Goal: Complete application form

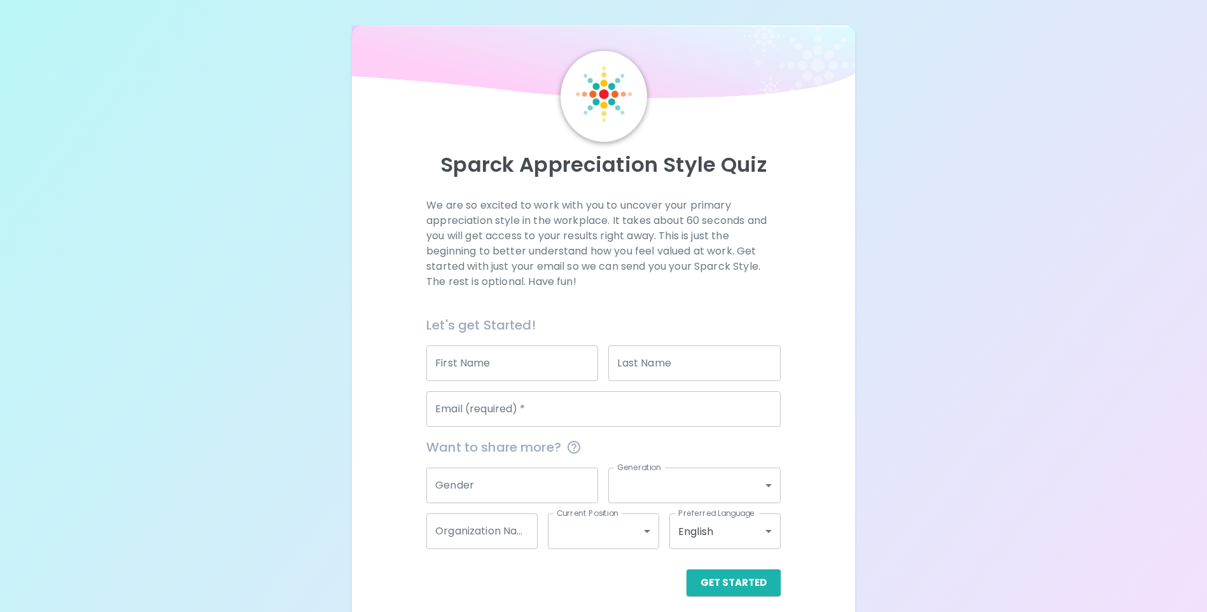
scroll to position [10, 0]
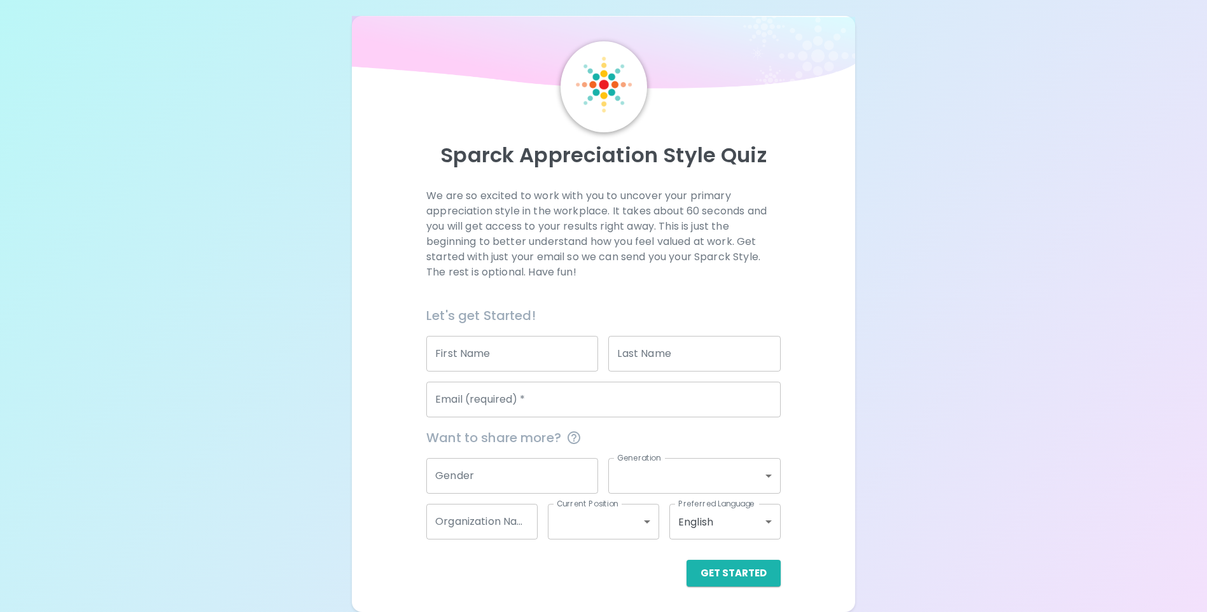
click at [523, 360] on input "First Name" at bounding box center [512, 354] width 172 height 36
type input "[PERSON_NAME]"
type input "[PERSON_NAME][EMAIL_ADDRESS][PERSON_NAME][DOMAIN_NAME]"
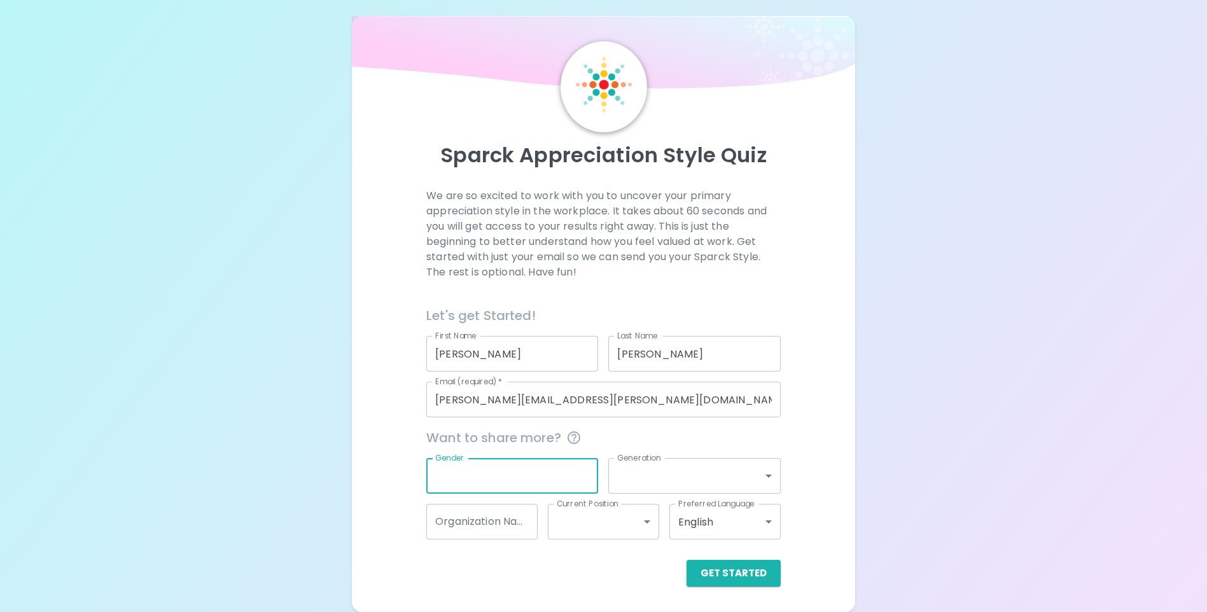
click at [507, 479] on input "Gender" at bounding box center [512, 476] width 172 height 36
type input "[DEMOGRAPHIC_DATA]"
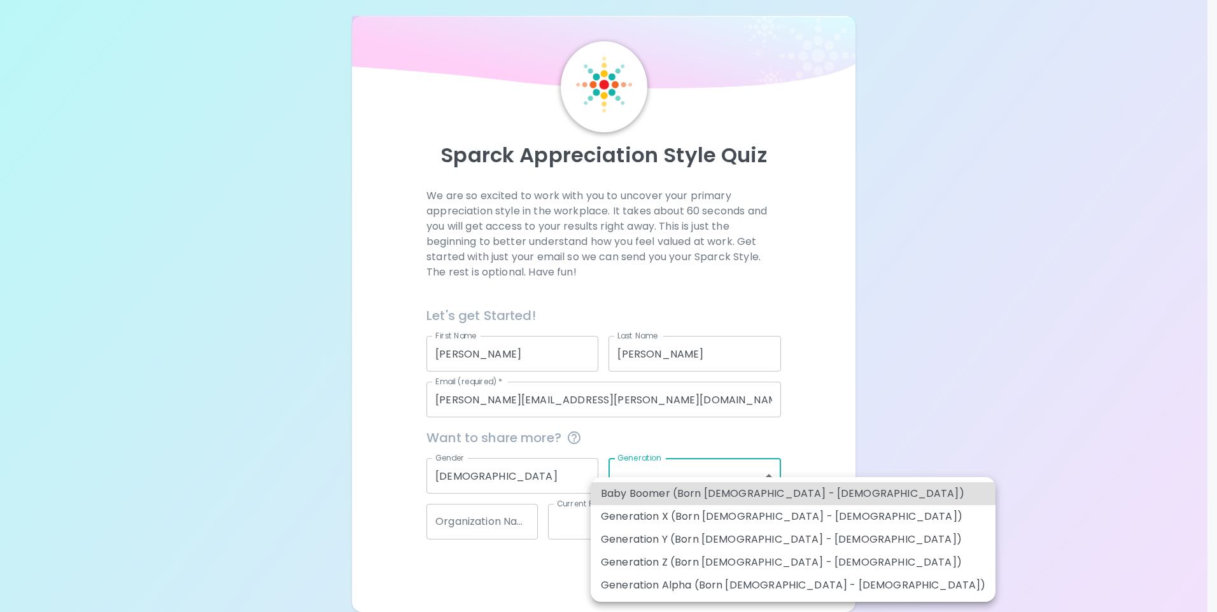
click at [672, 477] on body "Sparck Appreciation Style Quiz We are so excited to work with you to uncover yo…" at bounding box center [608, 301] width 1217 height 622
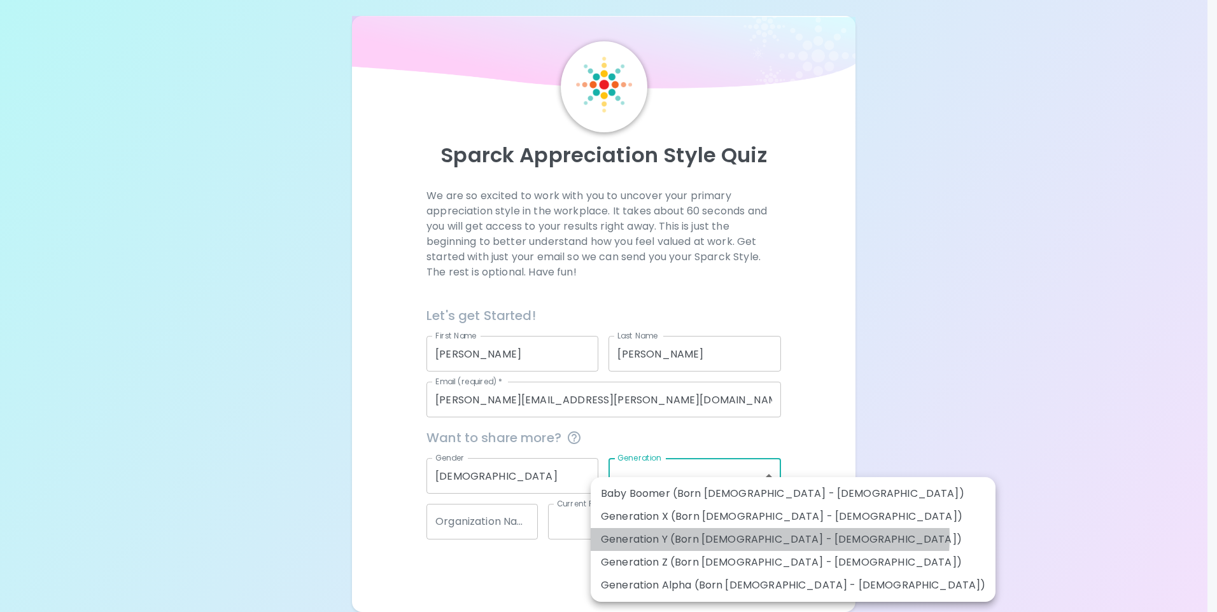
click at [769, 538] on li "Generation Y (Born [DEMOGRAPHIC_DATA] - [DEMOGRAPHIC_DATA])" at bounding box center [793, 539] width 405 height 23
type input "generation_y"
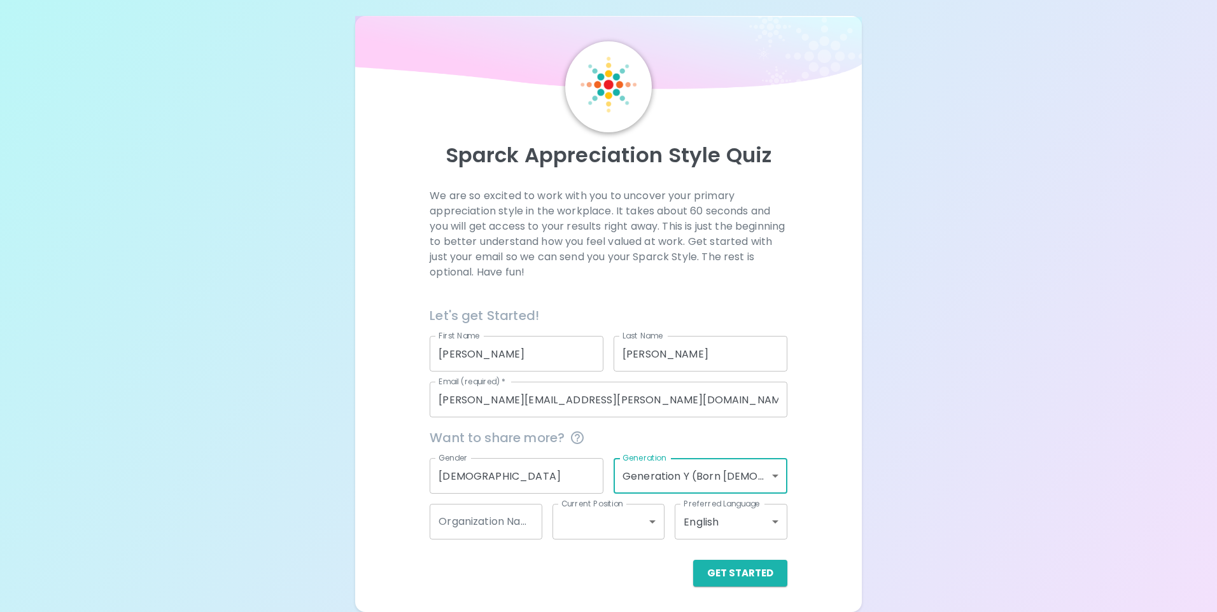
click at [624, 530] on body "Sparck Appreciation Style Quiz We are so excited to work with you to uncover yo…" at bounding box center [608, 301] width 1217 height 622
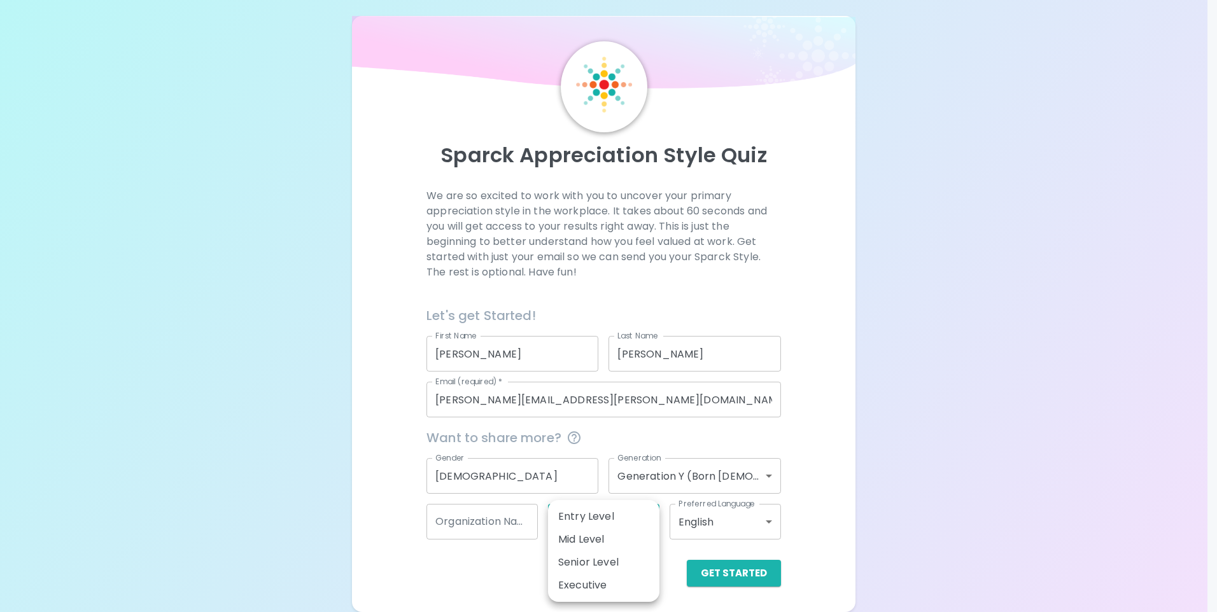
click at [504, 521] on div at bounding box center [608, 306] width 1217 height 612
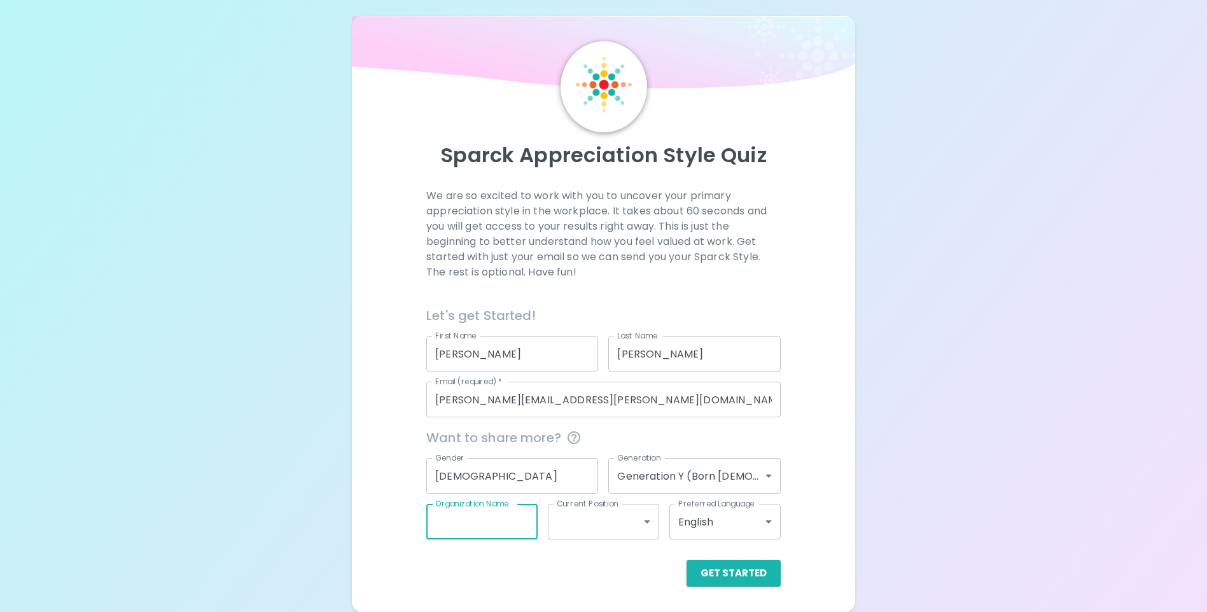
click at [483, 518] on input "Organization Name" at bounding box center [481, 522] width 111 height 36
click at [712, 581] on button "Get Started" at bounding box center [734, 573] width 94 height 27
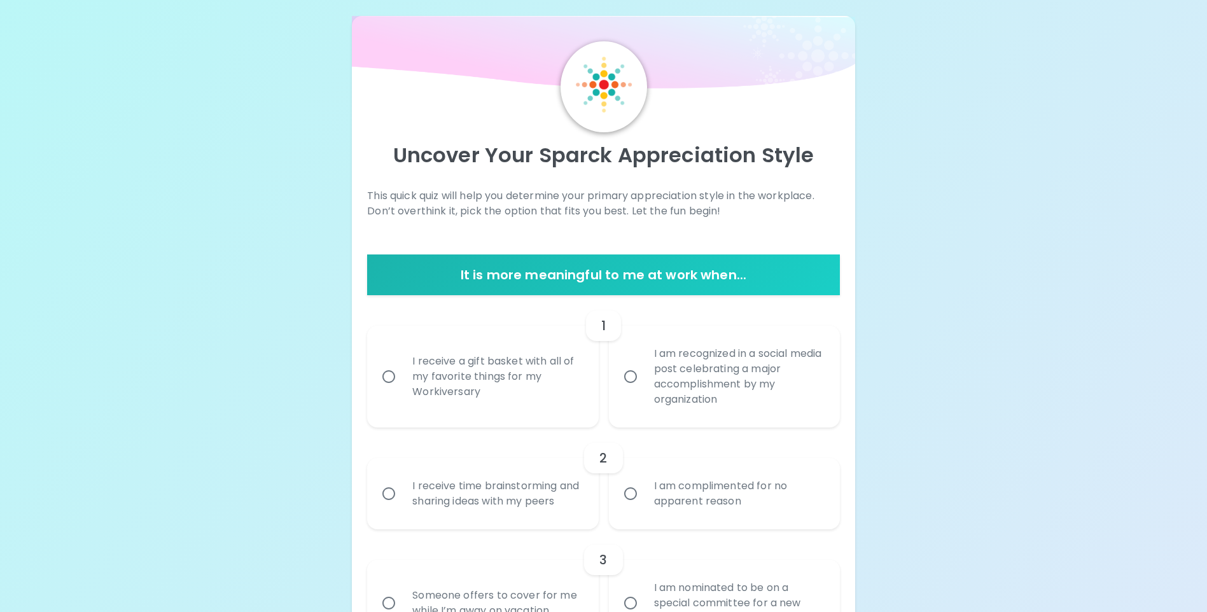
click at [443, 370] on div "I receive a gift basket with all of my favorite things for my Workiversary" at bounding box center [496, 377] width 189 height 76
click at [402, 370] on input "I receive a gift basket with all of my favorite things for my Workiversary" at bounding box center [388, 376] width 27 height 27
radio input "true"
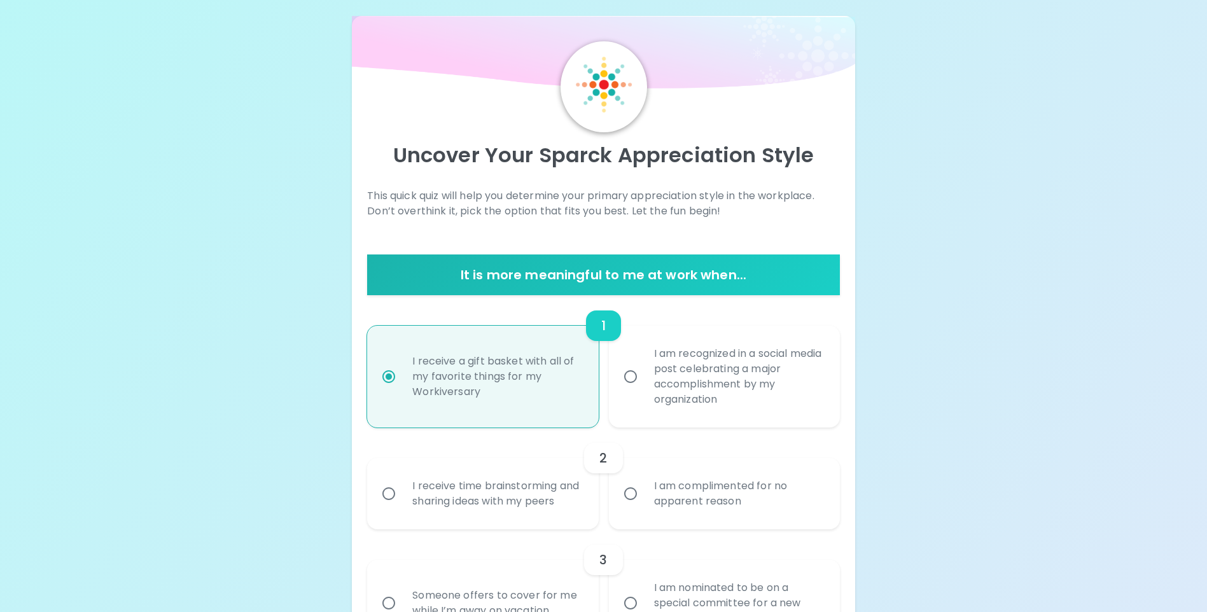
scroll to position [111, 0]
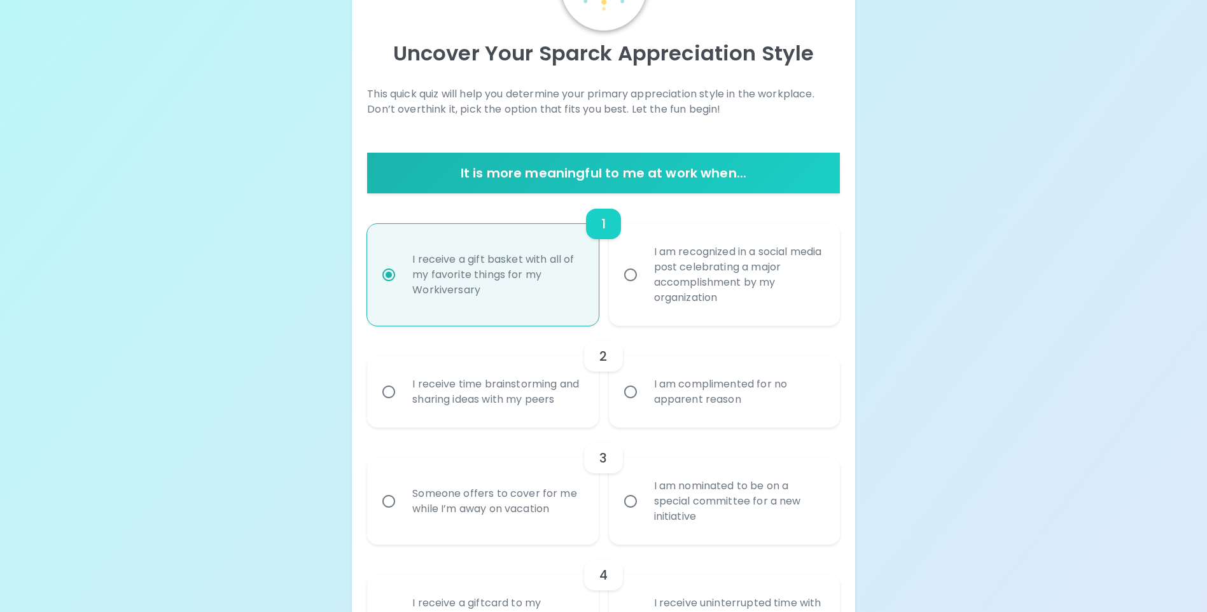
click at [515, 405] on div "I receive time brainstorming and sharing ideas with my peers" at bounding box center [496, 391] width 189 height 61
click at [402, 405] on input "I receive time brainstorming and sharing ideas with my peers" at bounding box center [388, 392] width 27 height 27
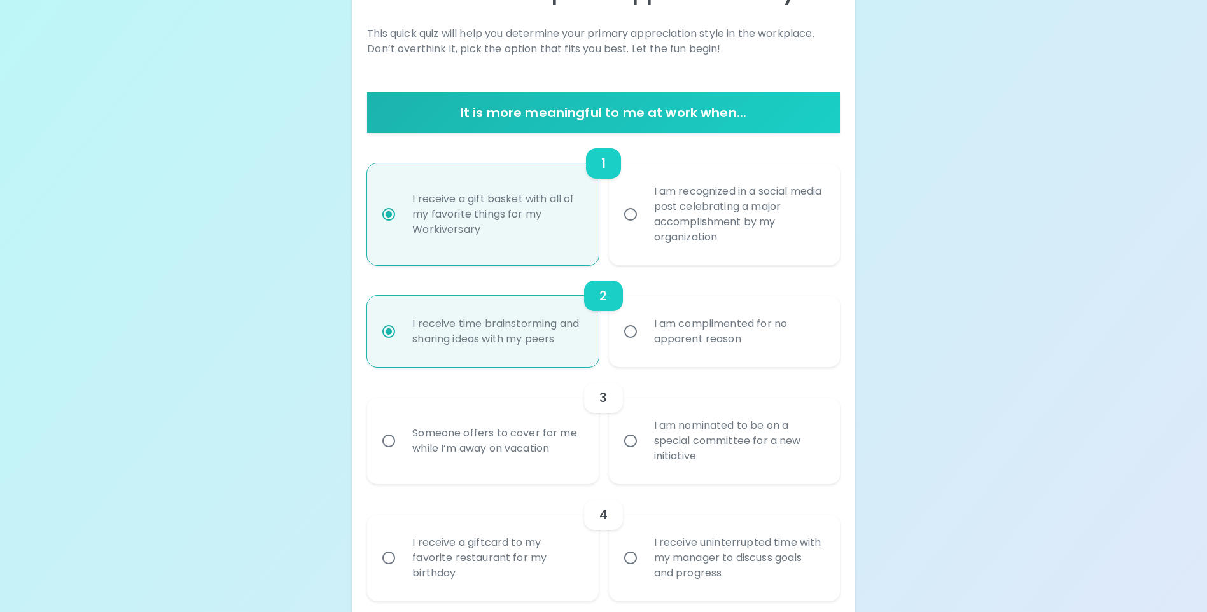
scroll to position [213, 0]
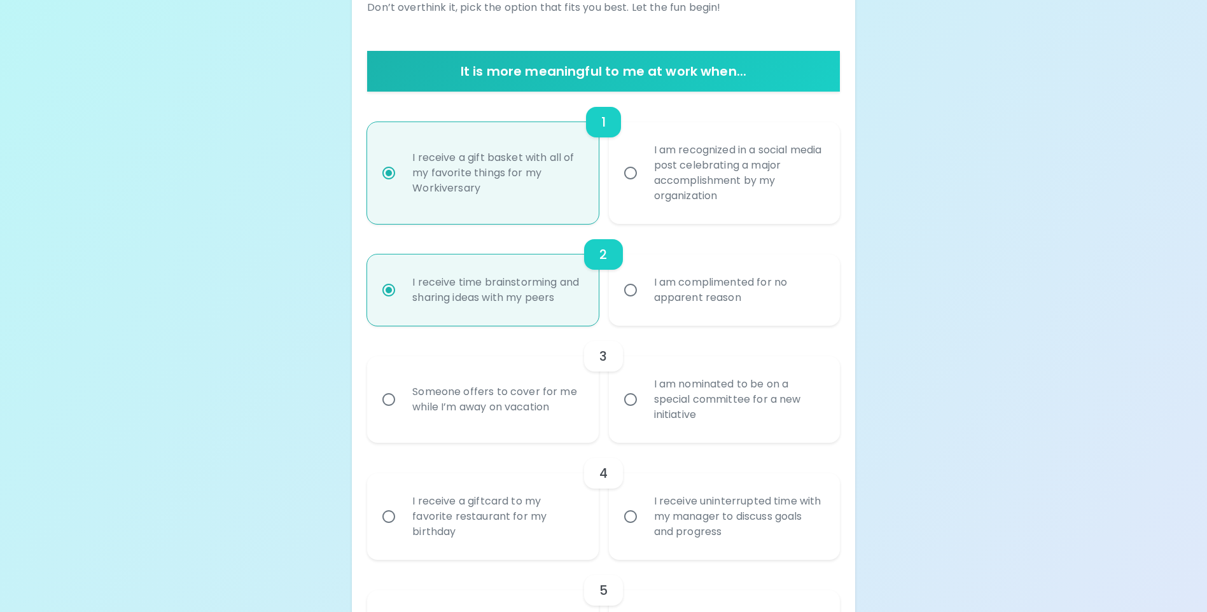
radio input "true"
click at [521, 412] on div "Someone offers to cover for me while I’m away on vacation" at bounding box center [496, 399] width 189 height 61
click at [402, 412] on input "Someone offers to cover for me while I’m away on vacation" at bounding box center [388, 399] width 27 height 27
radio input "false"
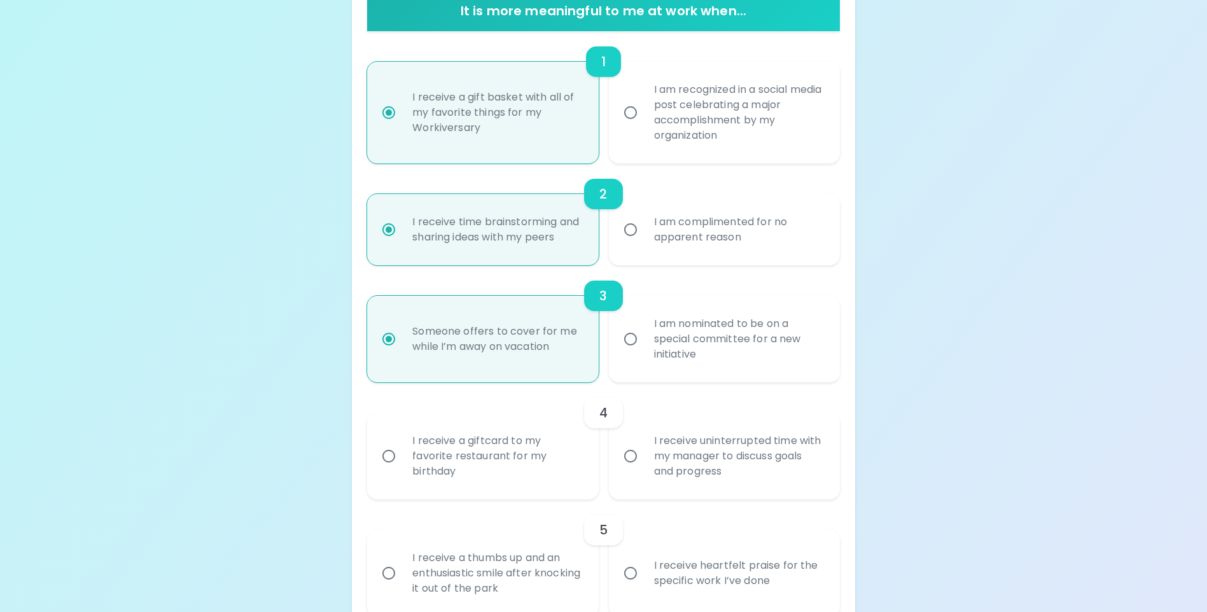
scroll to position [315, 0]
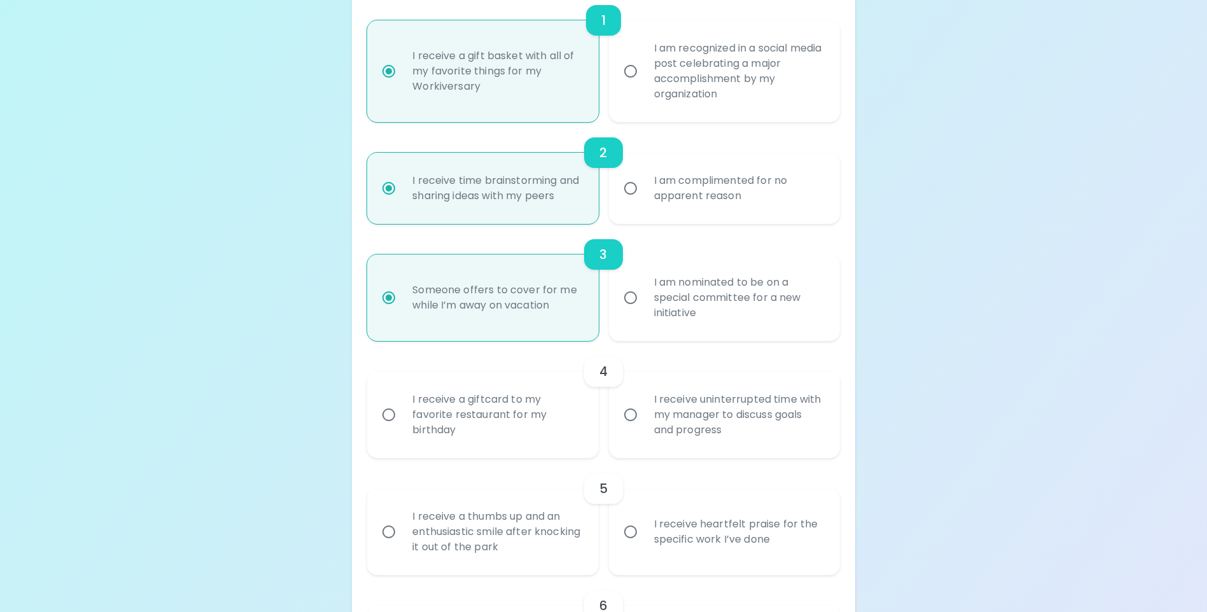
radio input "true"
click at [713, 438] on div "I receive uninterrupted time with my manager to discuss goals and progress" at bounding box center [738, 415] width 189 height 76
click at [644, 428] on input "I receive uninterrupted time with my manager to discuss goals and progress" at bounding box center [630, 415] width 27 height 27
radio input "false"
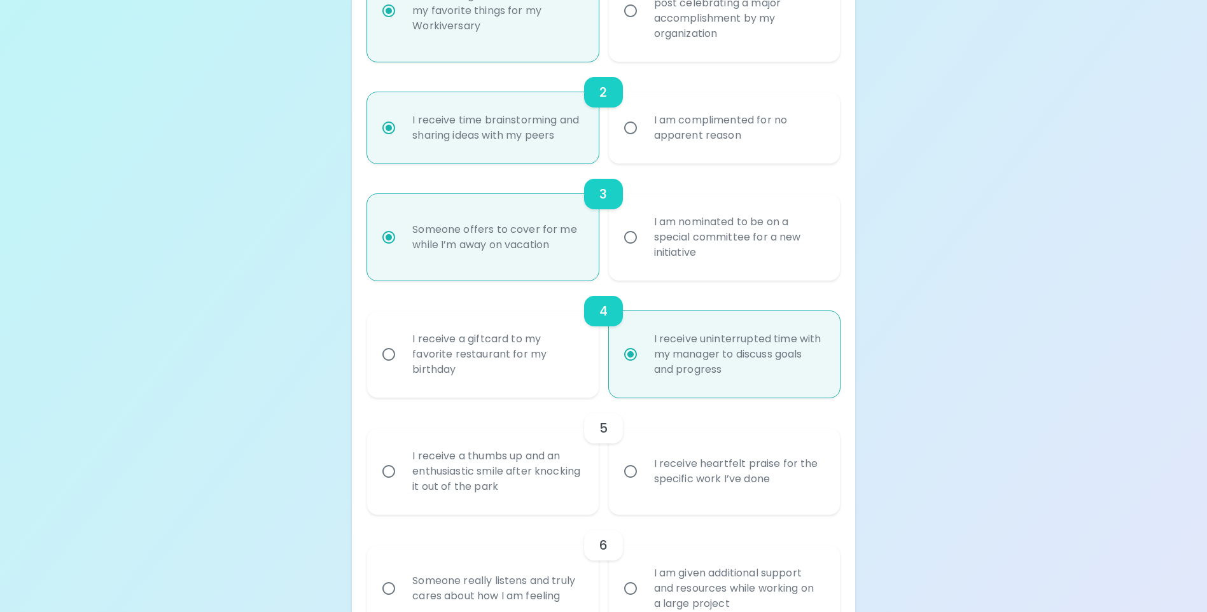
scroll to position [417, 0]
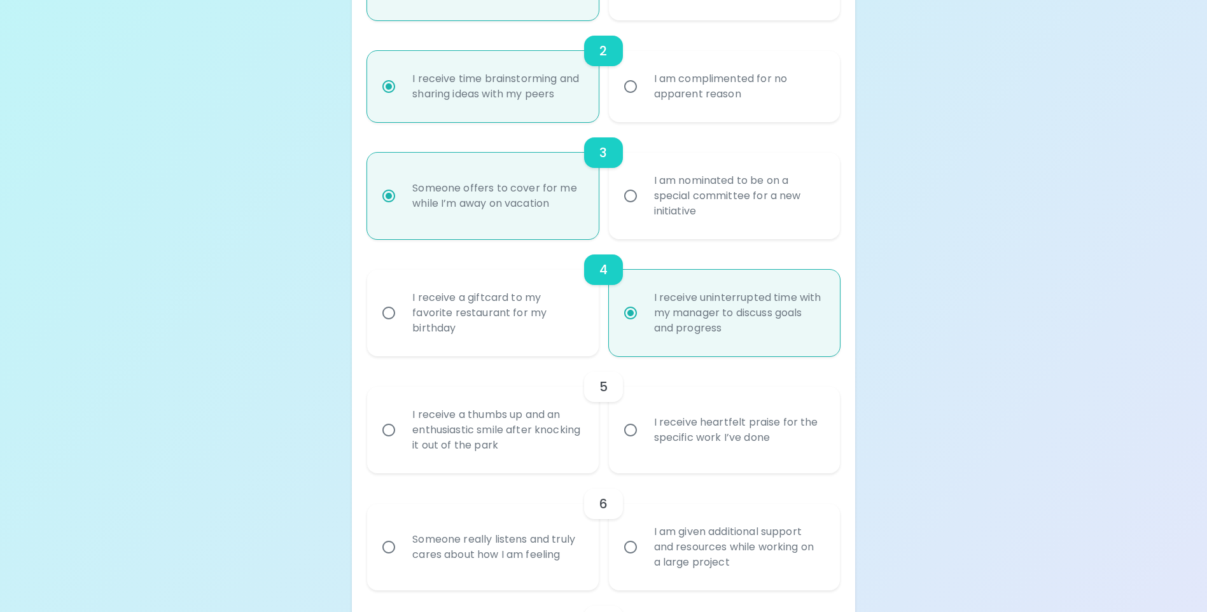
radio input "true"
click at [709, 453] on div "I receive heartfelt praise for the specific work I’ve done" at bounding box center [738, 430] width 189 height 61
click at [644, 444] on input "I receive heartfelt praise for the specific work I’ve done" at bounding box center [630, 430] width 27 height 27
radio input "false"
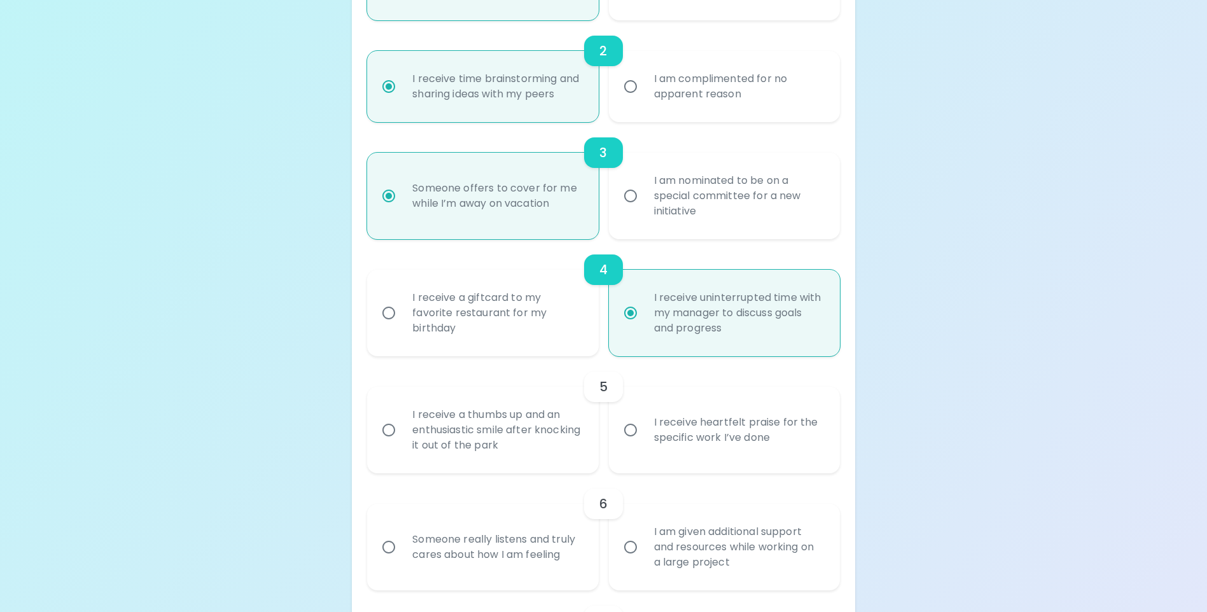
radio input "false"
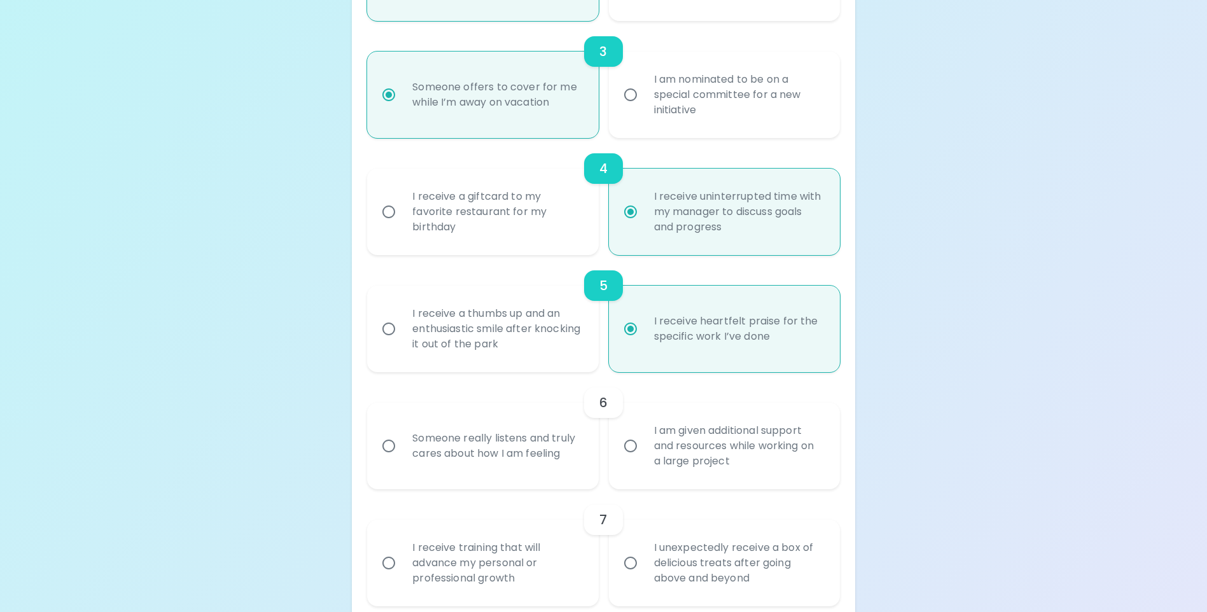
scroll to position [519, 0]
radio input "true"
click at [691, 468] on div "I am given additional support and resources while working on a large project" at bounding box center [738, 445] width 189 height 76
click at [644, 459] on input "I am given additional support and resources while working on a large project" at bounding box center [630, 445] width 27 height 27
radio input "false"
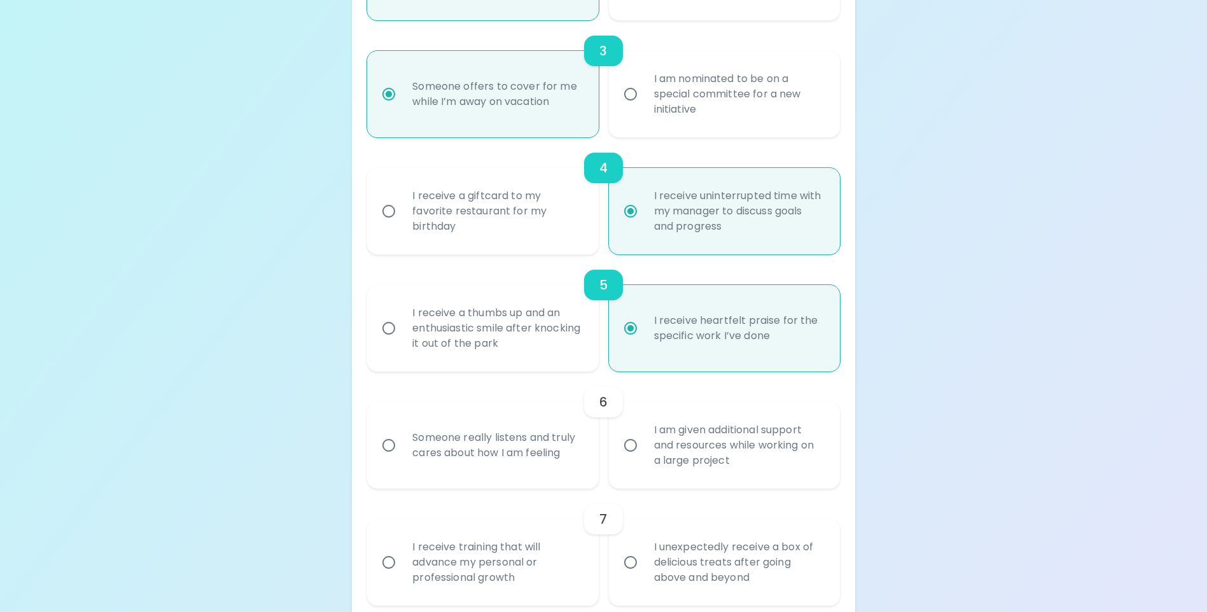
radio input "false"
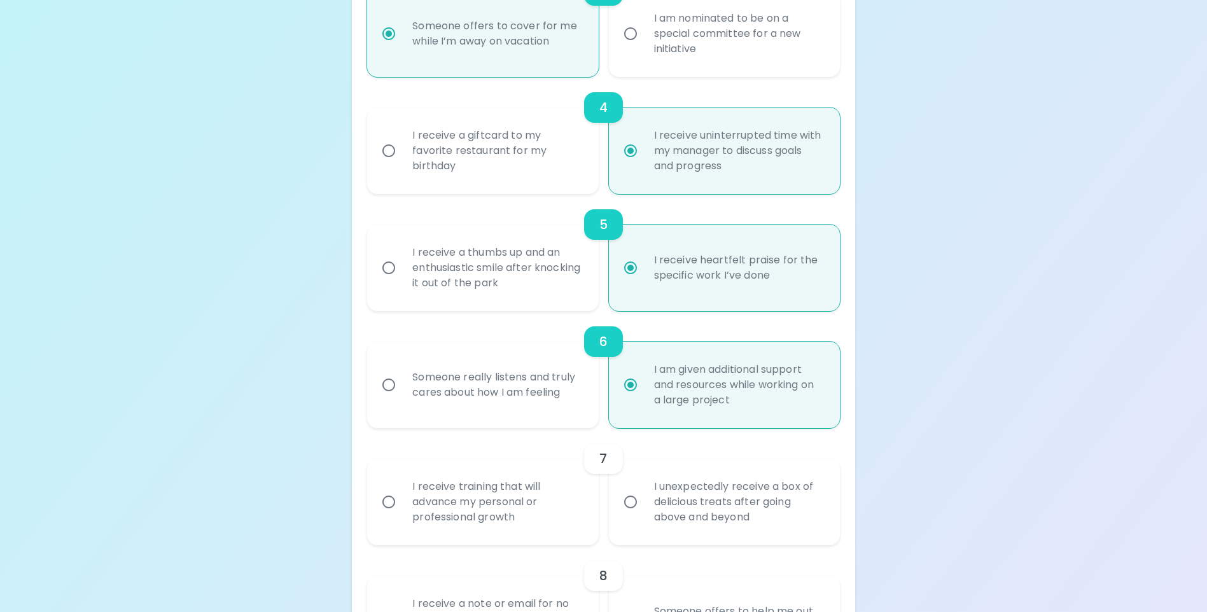
scroll to position [621, 0]
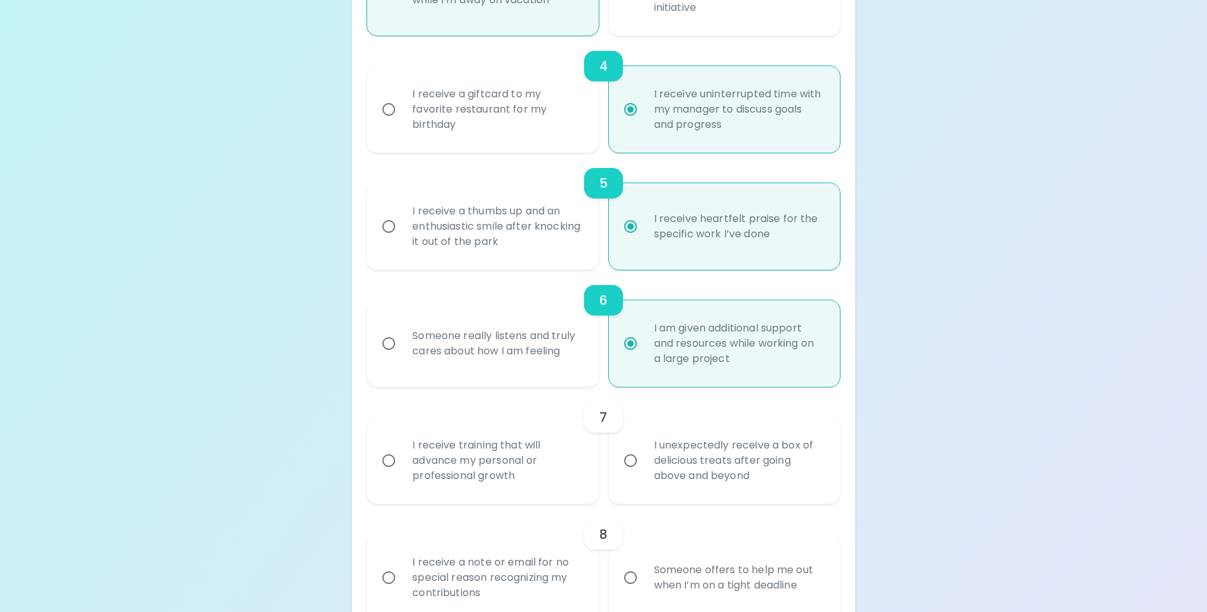
radio input "true"
click at [455, 458] on div "I receive training that will advance my personal or professional growth" at bounding box center [496, 461] width 189 height 76
click at [402, 458] on input "I receive training that will advance my personal or professional growth" at bounding box center [388, 460] width 27 height 27
radio input "false"
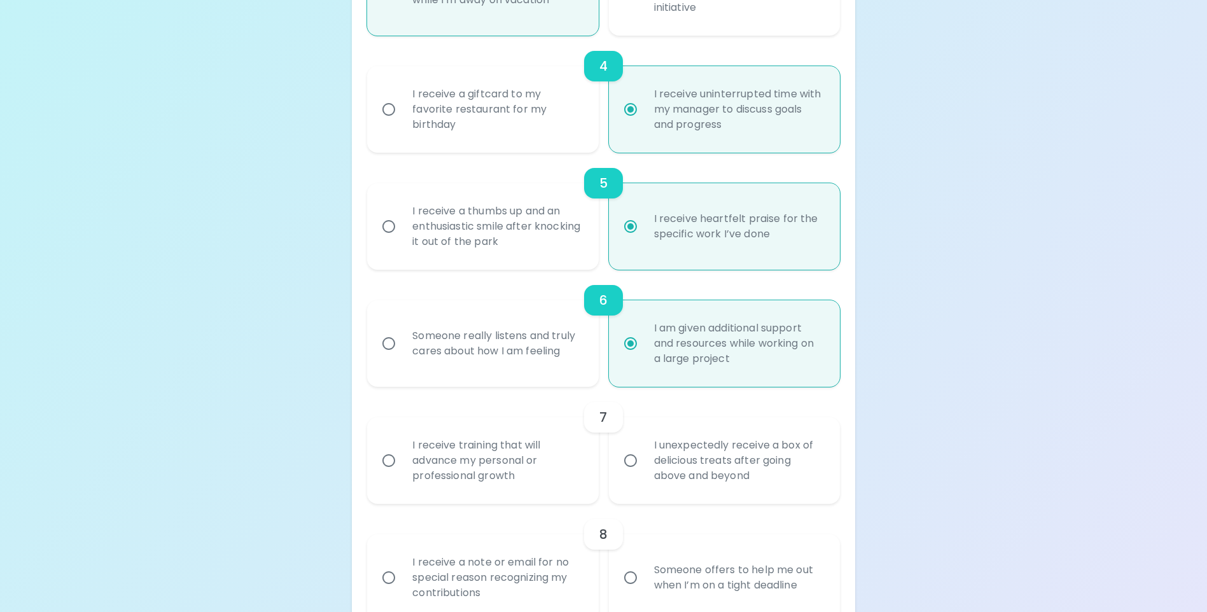
radio input "false"
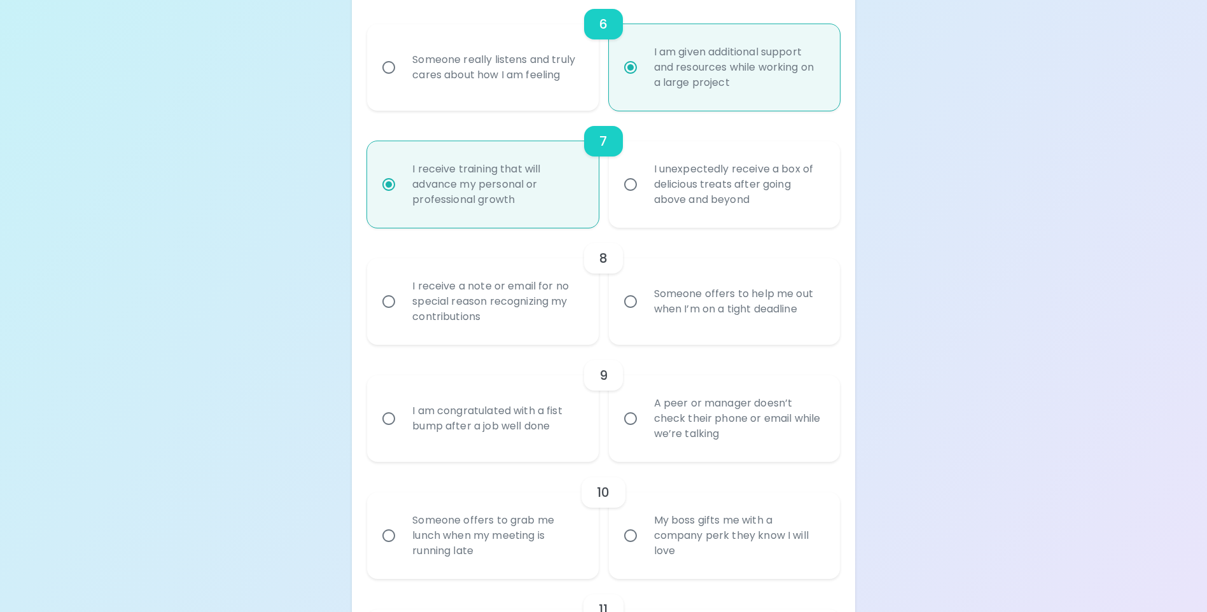
scroll to position [913, 0]
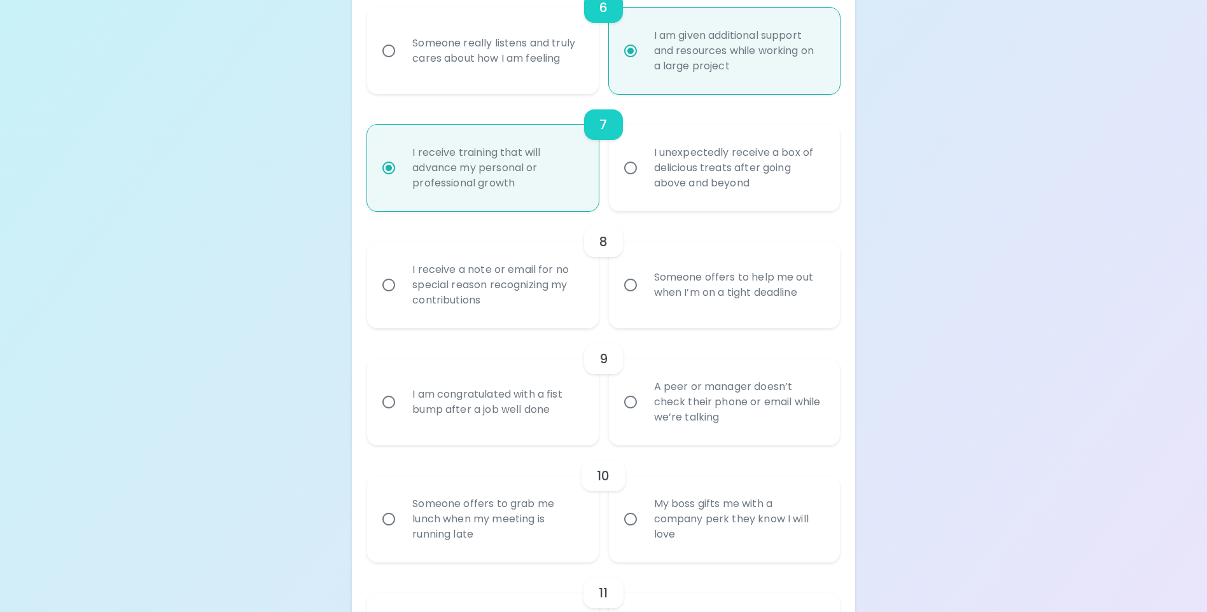
radio input "true"
click at [538, 310] on div "I receive a note or email for no special reason recognizing my contributions" at bounding box center [496, 285] width 189 height 76
click at [402, 298] on input "I receive a note or email for no special reason recognizing my contributions" at bounding box center [388, 285] width 27 height 27
radio input "false"
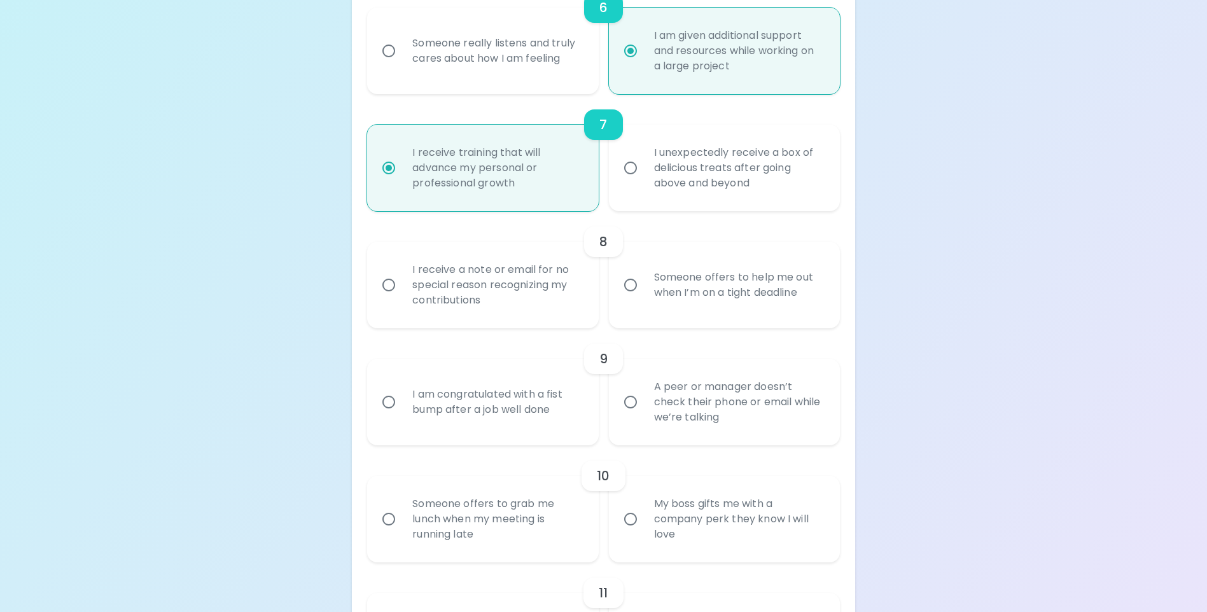
radio input "false"
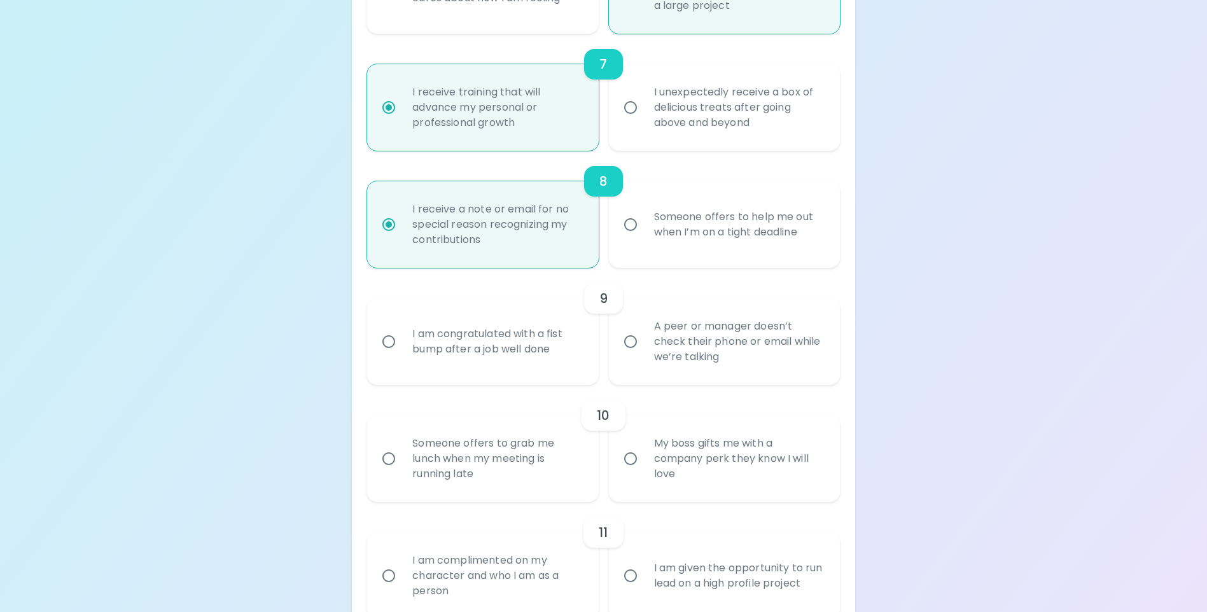
scroll to position [1015, 0]
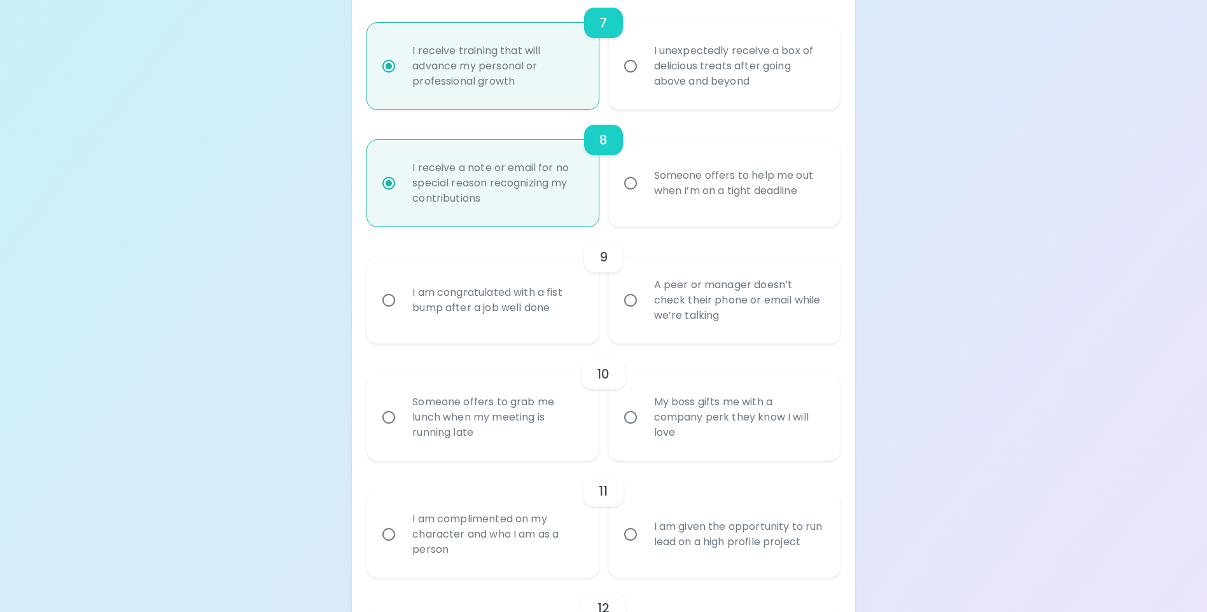
radio input "true"
click at [451, 312] on div "I am congratulated with a fist bump after a job well done" at bounding box center [496, 300] width 189 height 61
click at [402, 312] on input "I am congratulated with a fist bump after a job well done" at bounding box center [388, 300] width 27 height 27
radio input "false"
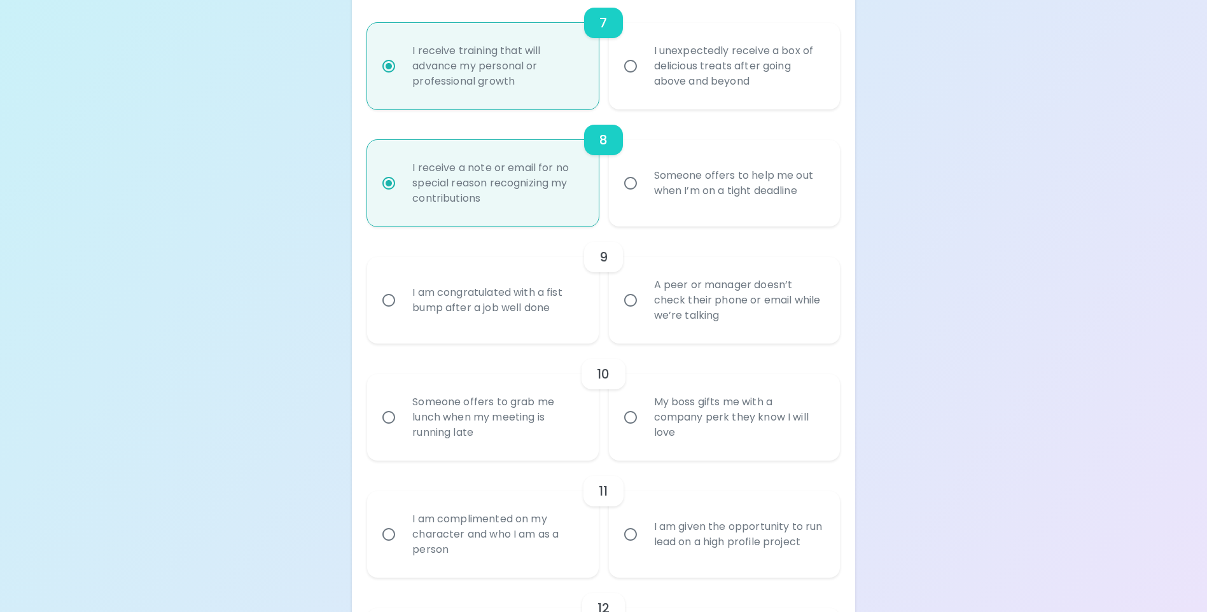
radio input "false"
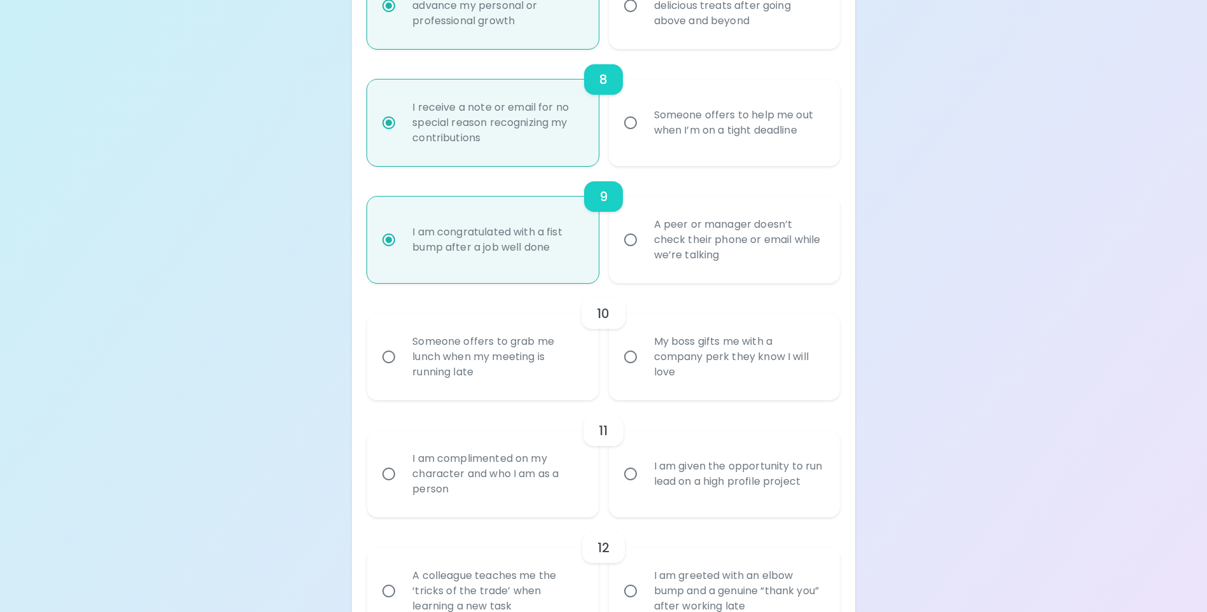
scroll to position [1117, 0]
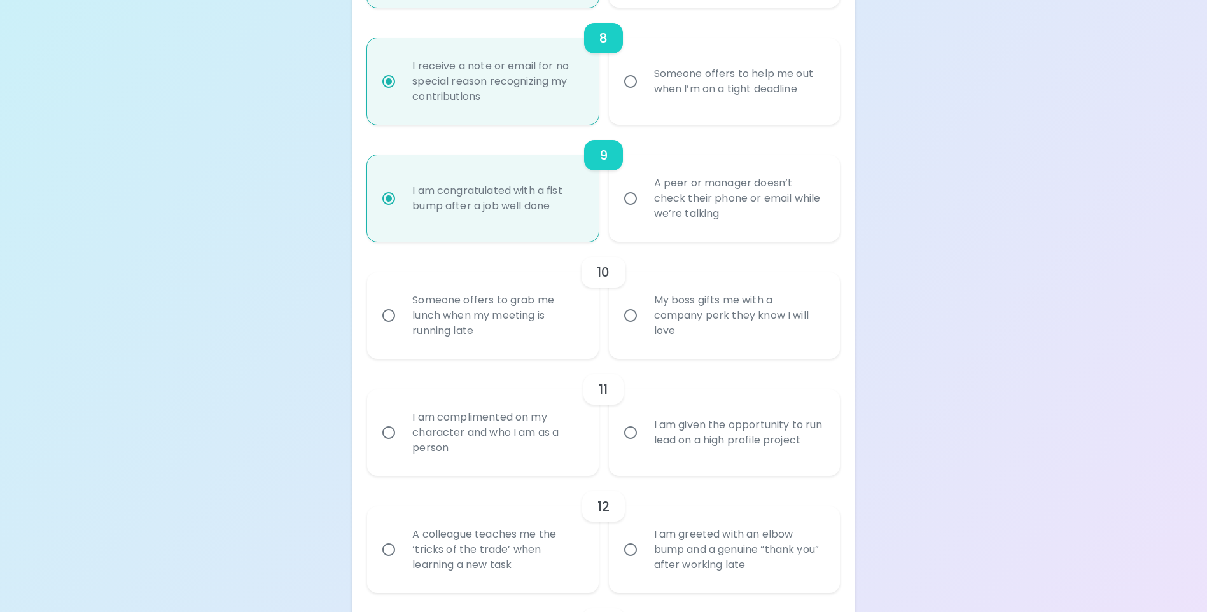
radio input "true"
click at [475, 330] on div "Someone offers to grab me lunch when my meeting is running late" at bounding box center [496, 315] width 189 height 76
click at [402, 329] on input "Someone offers to grab me lunch when my meeting is running late" at bounding box center [388, 315] width 27 height 27
radio input "false"
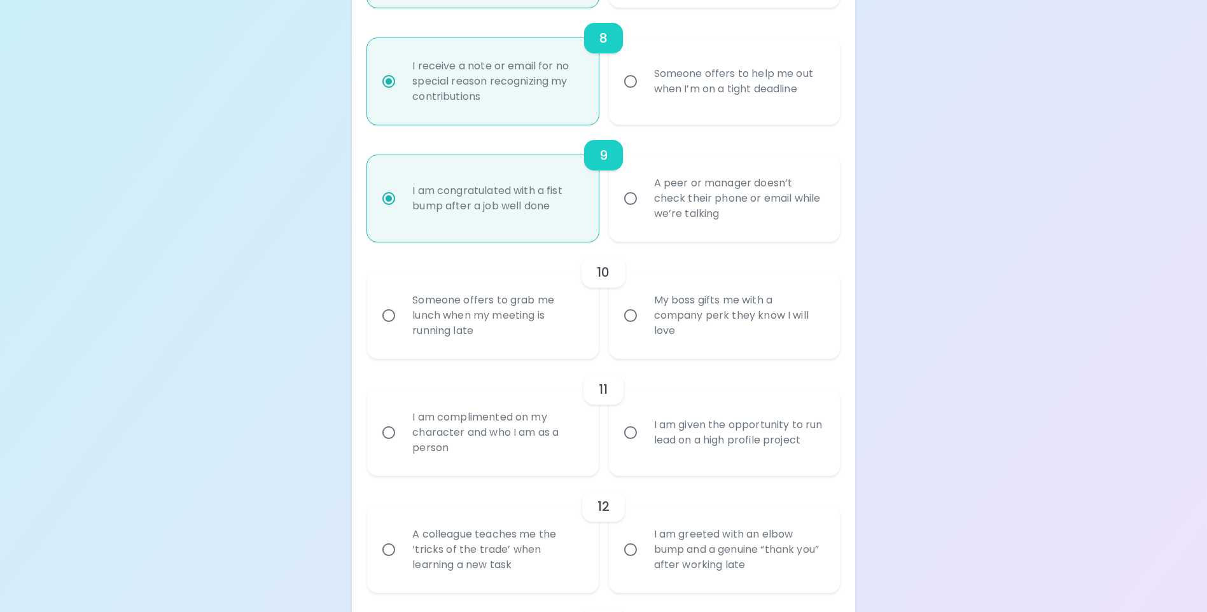
radio input "false"
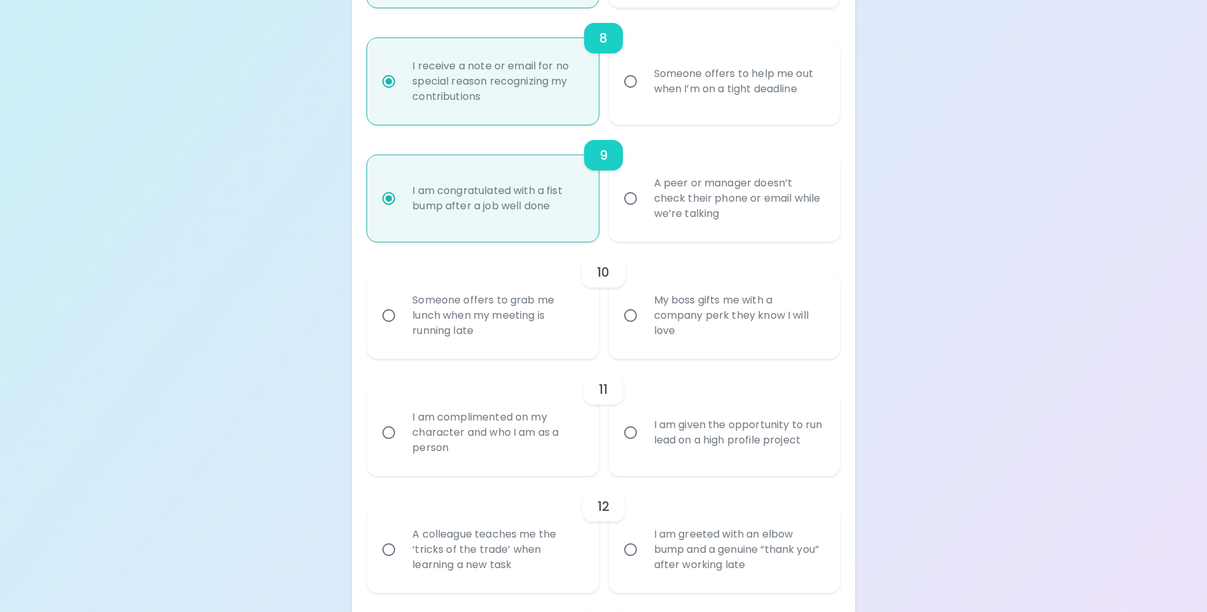
radio input "false"
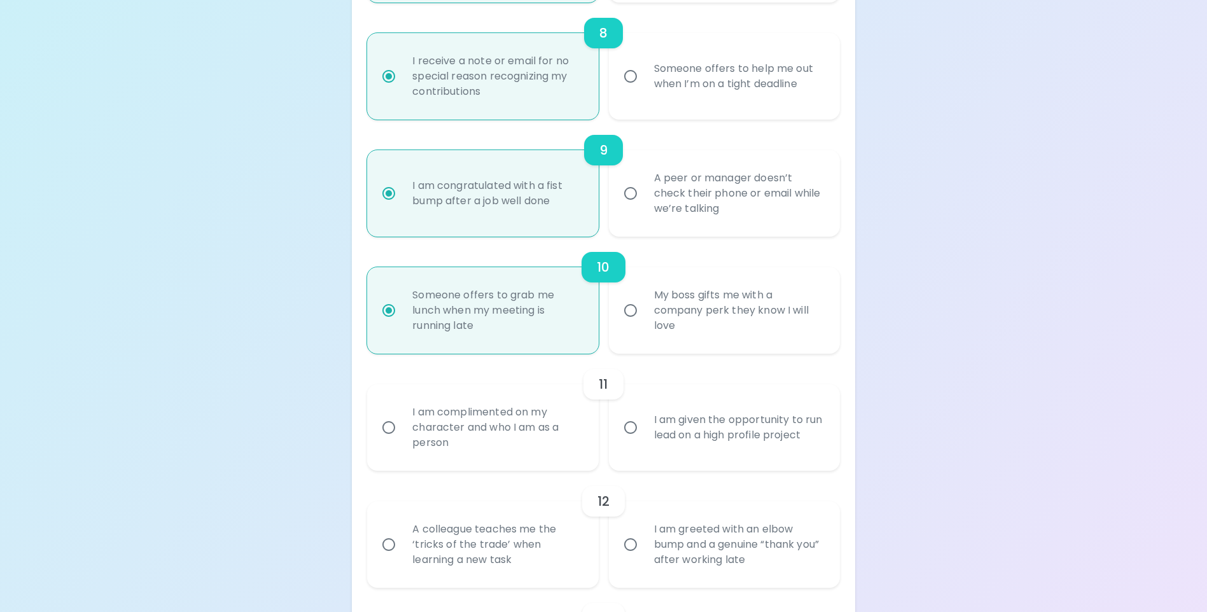
scroll to position [1219, 0]
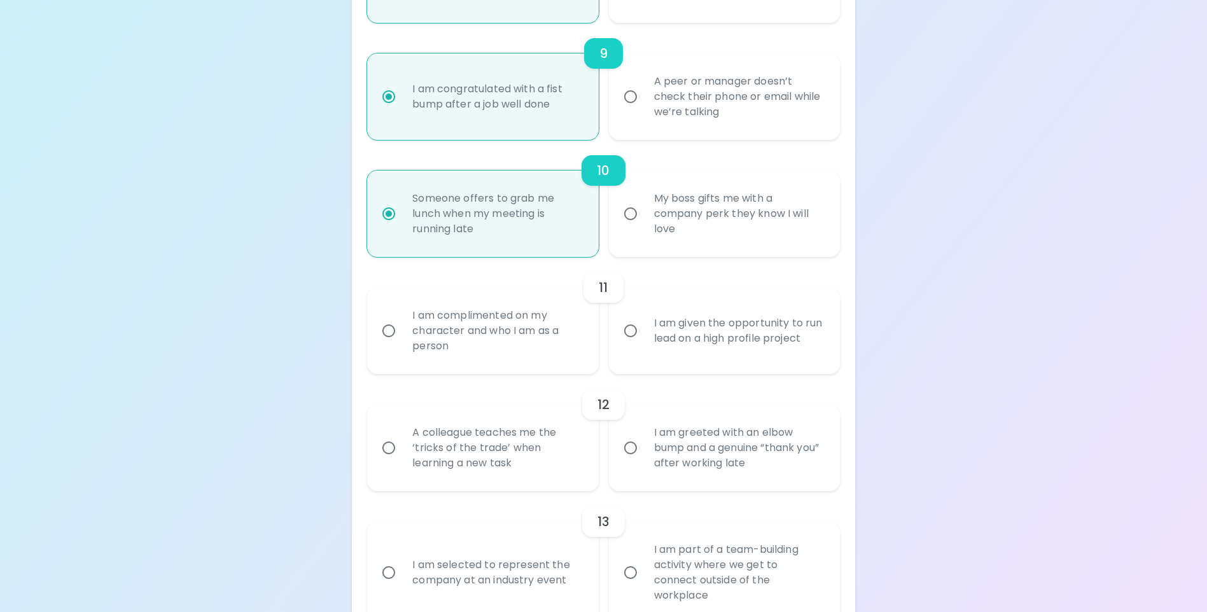
radio input "true"
click at [473, 352] on div "I am complimented on my character and who I am as a person" at bounding box center [496, 331] width 189 height 76
click at [402, 344] on input "I am complimented on my character and who I am as a person" at bounding box center [388, 331] width 27 height 27
radio input "false"
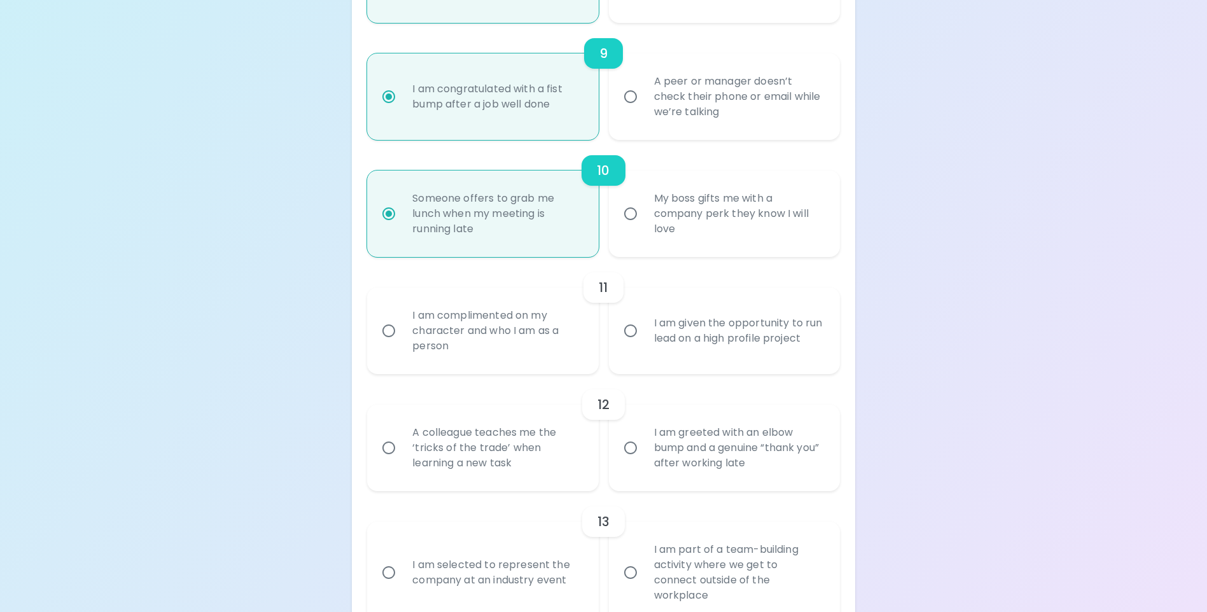
radio input "false"
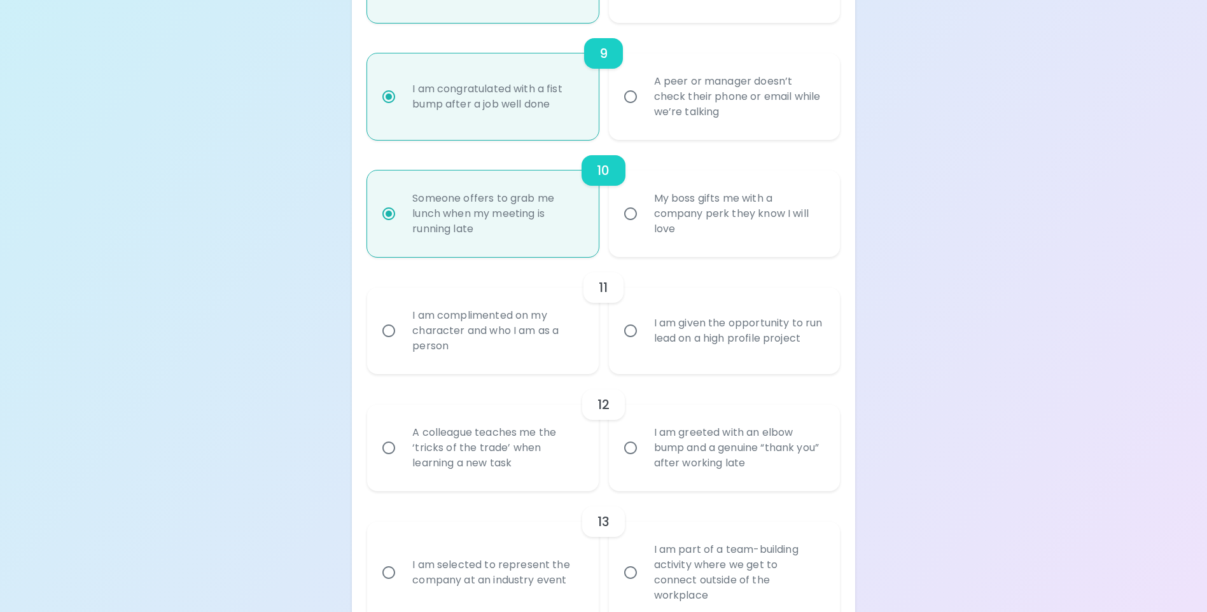
radio input "false"
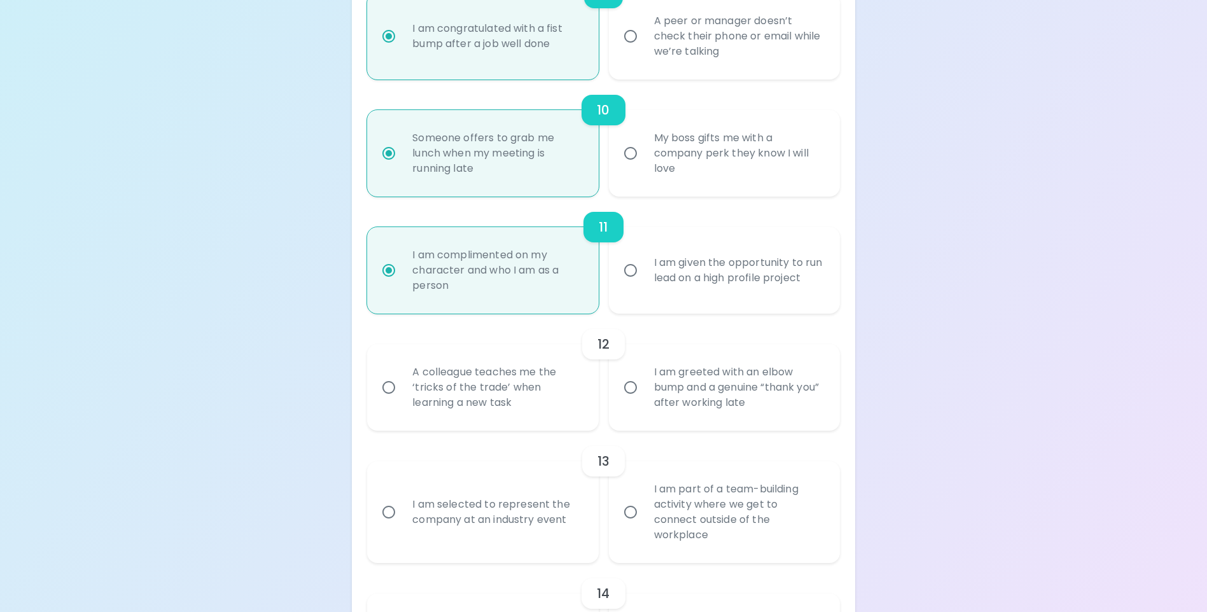
scroll to position [1321, 0]
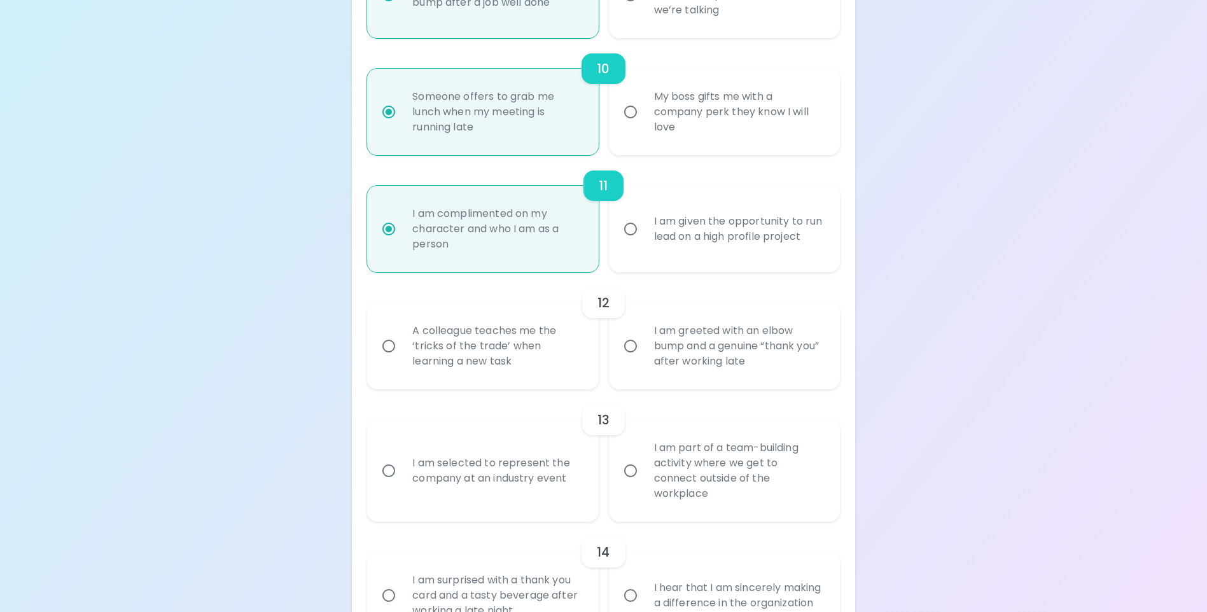
radio input "true"
click at [463, 367] on div "A colleague teaches me the ‘tricks of the trade’ when learning a new task" at bounding box center [496, 346] width 189 height 76
click at [402, 360] on input "A colleague teaches me the ‘tricks of the trade’ when learning a new task" at bounding box center [388, 346] width 27 height 27
radio input "false"
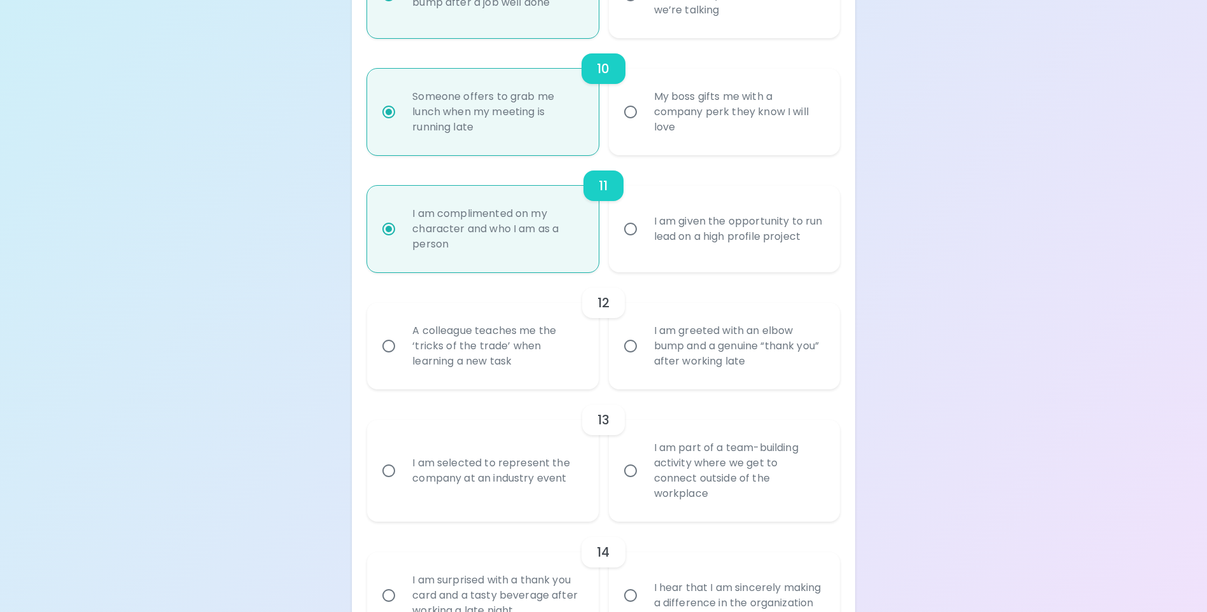
radio input "false"
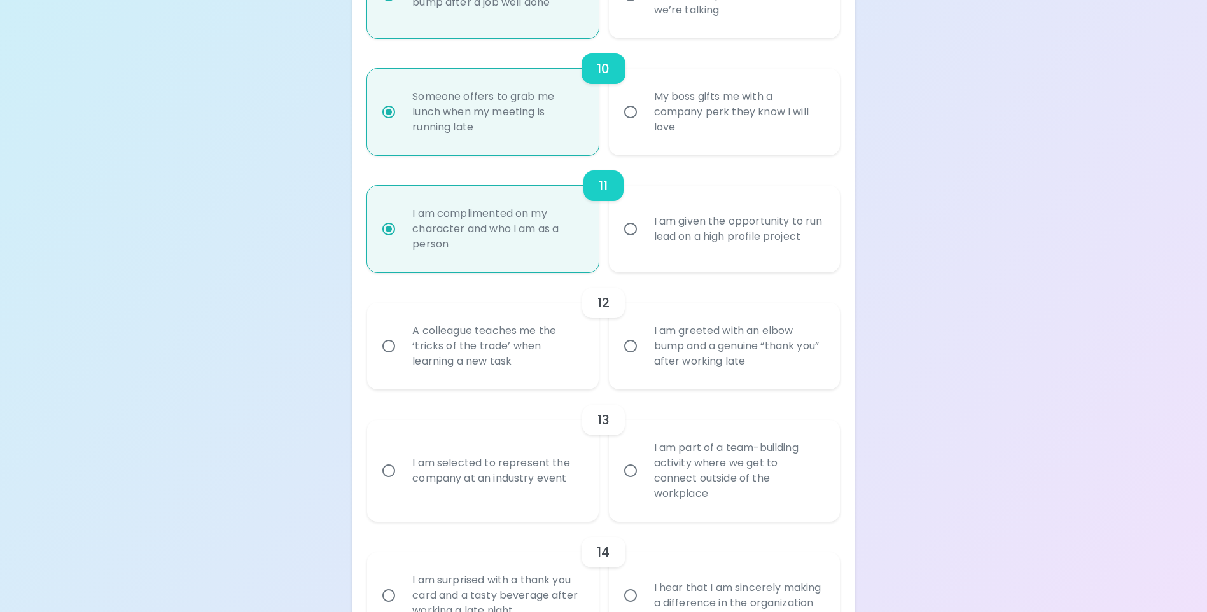
radio input "false"
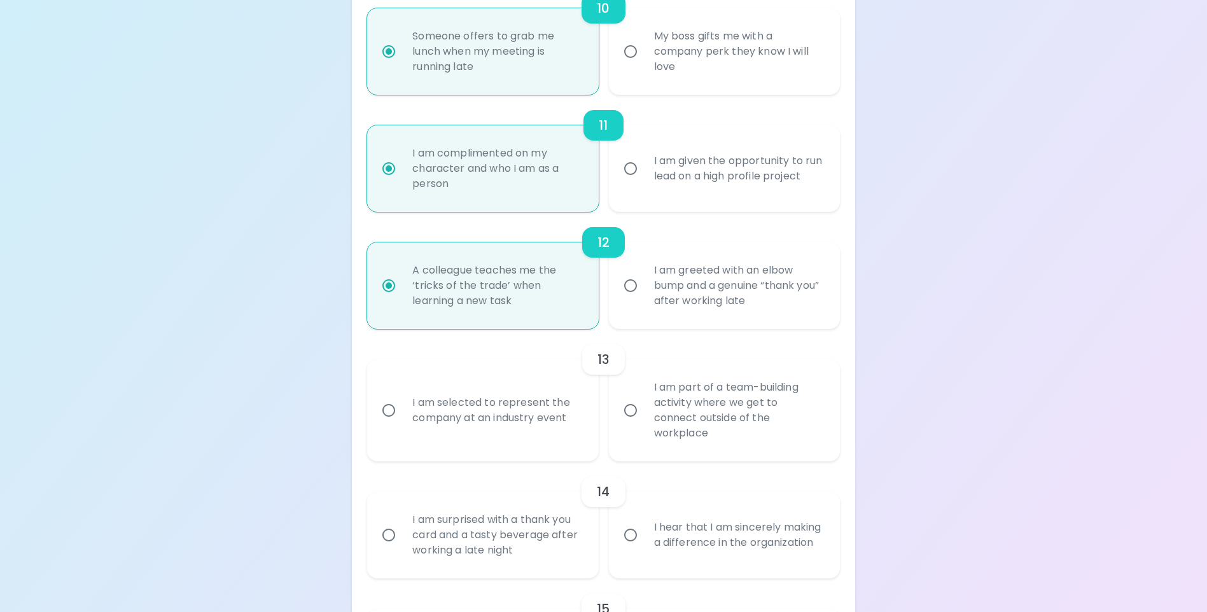
scroll to position [1422, 0]
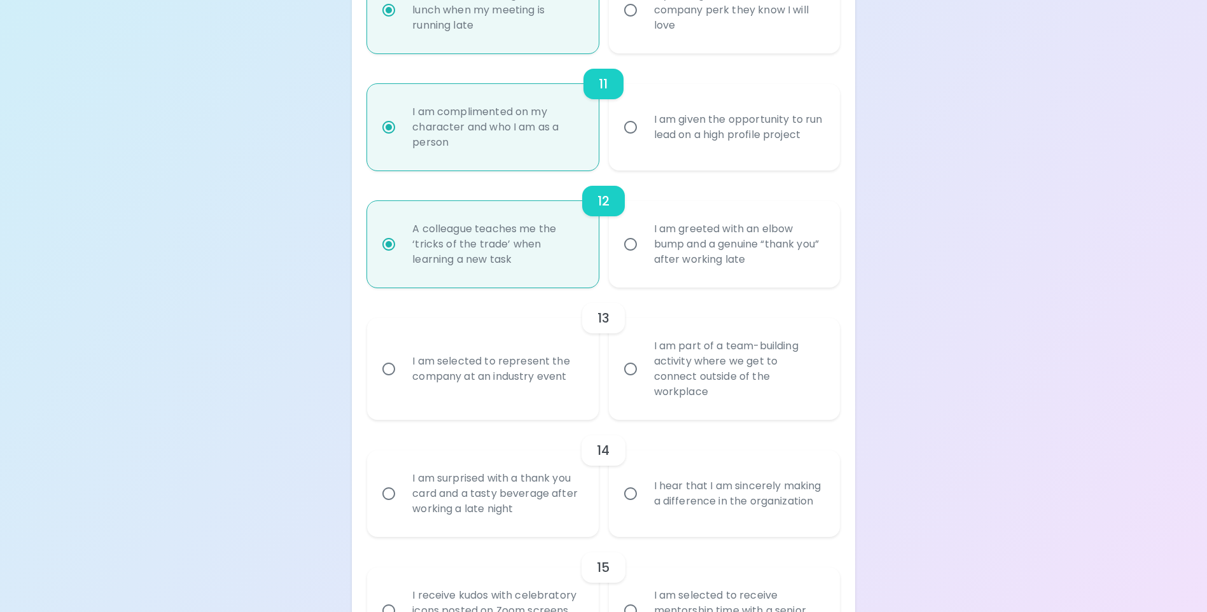
radio input "true"
click at [737, 374] on div "I am part of a team-building activity where we get to connect outside of the wo…" at bounding box center [738, 369] width 189 height 92
click at [644, 374] on input "I am part of a team-building activity where we get to connect outside of the wo…" at bounding box center [630, 369] width 27 height 27
radio input "false"
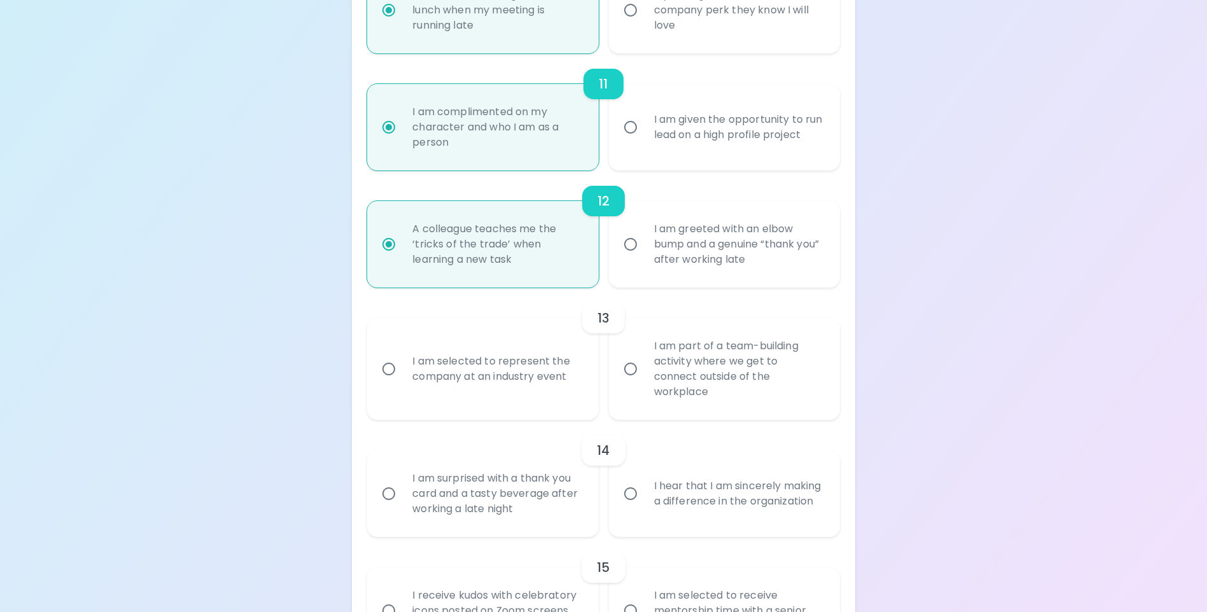
radio input "false"
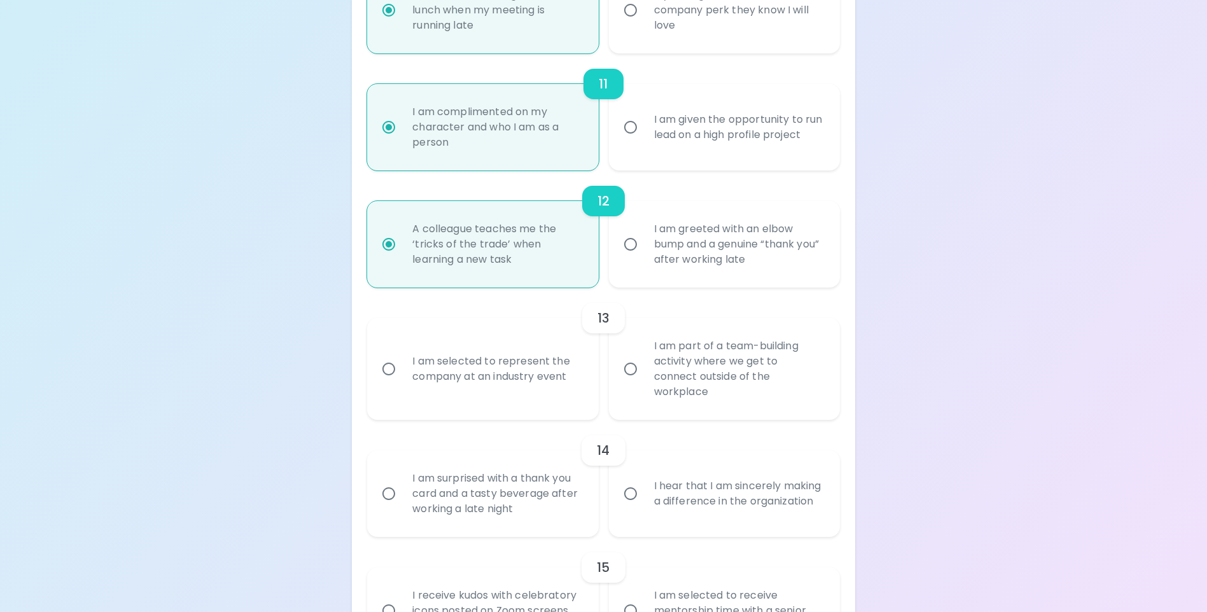
radio input "false"
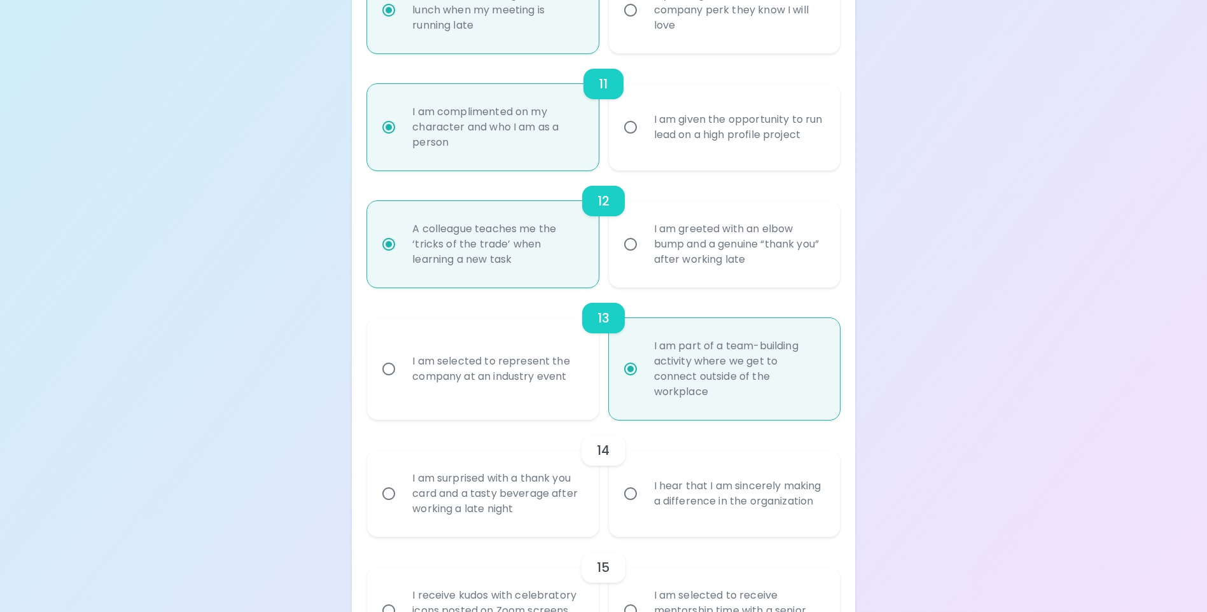
scroll to position [1524, 0]
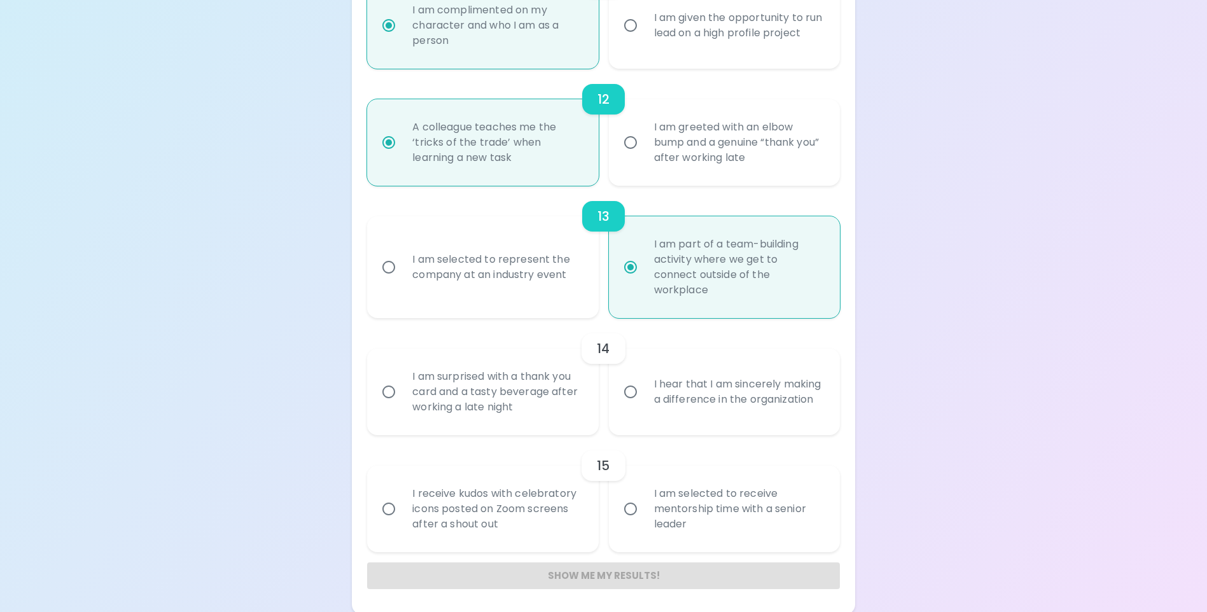
radio input "true"
click at [757, 410] on div "I hear that I am sincerely making a difference in the organization" at bounding box center [738, 391] width 189 height 61
click at [644, 405] on input "I hear that I am sincerely making a difference in the organization" at bounding box center [630, 392] width 27 height 27
radio input "false"
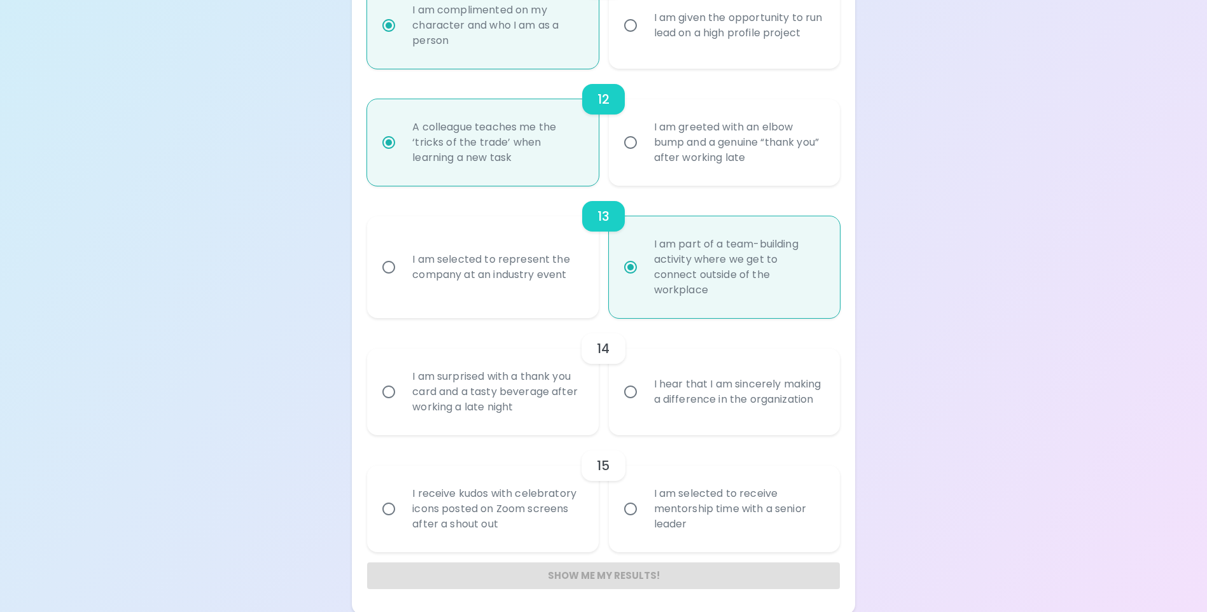
radio input "false"
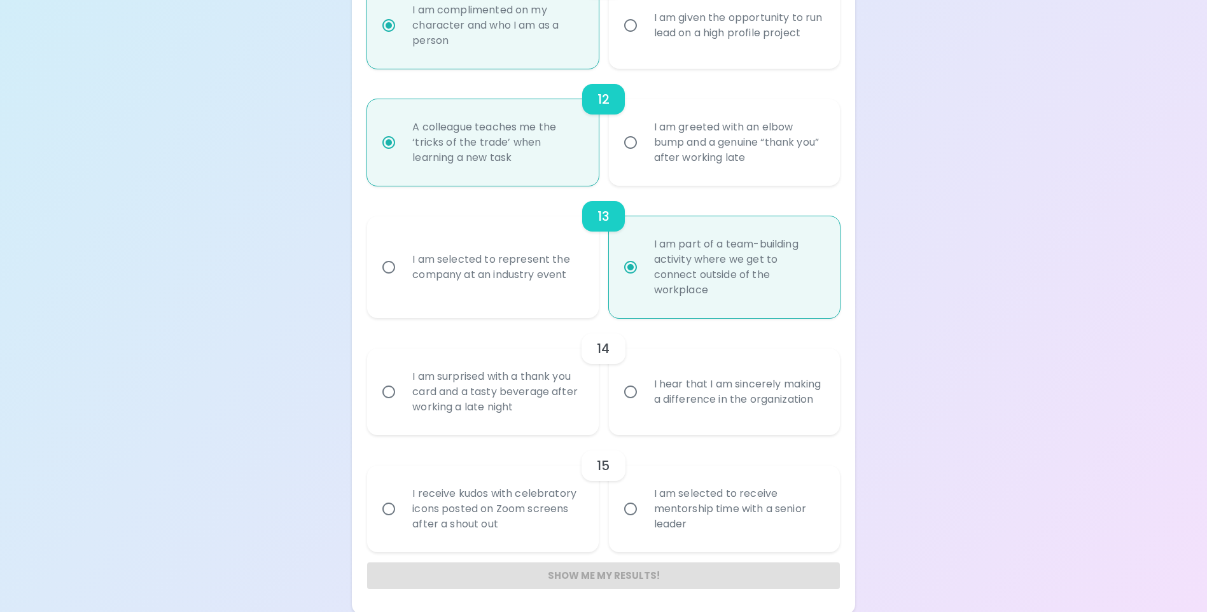
radio input "false"
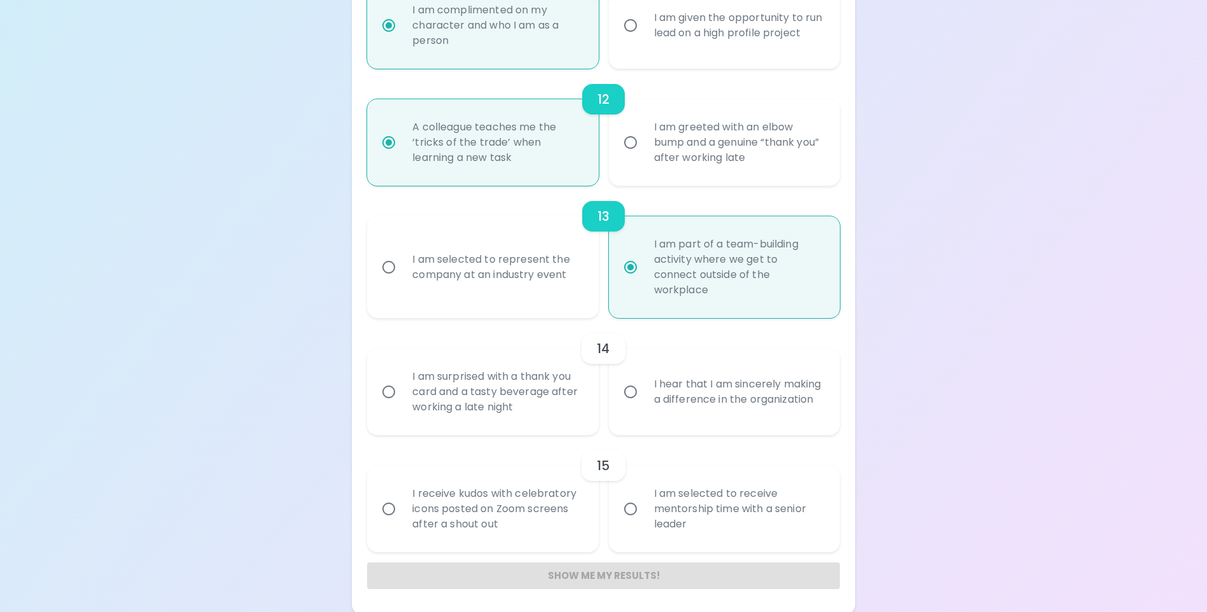
scroll to position [1527, 0]
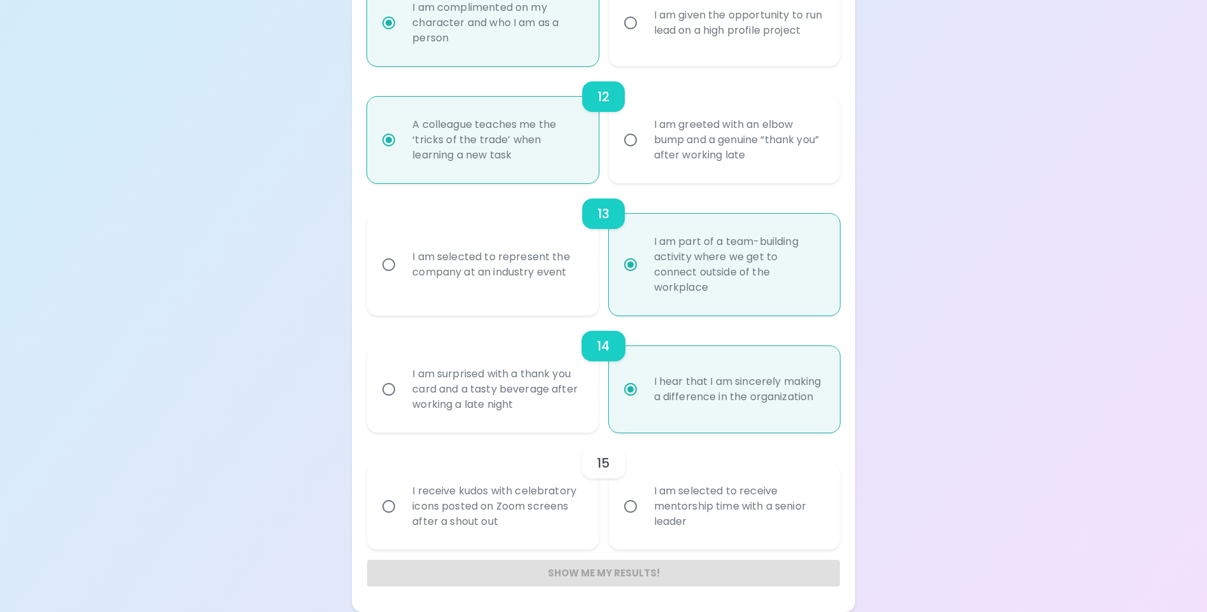
radio input "true"
click at [687, 525] on div "I am selected to receive mentorship time with a senior leader" at bounding box center [738, 506] width 189 height 76
click at [644, 520] on input "I am selected to receive mentorship time with a senior leader" at bounding box center [630, 506] width 27 height 27
radio input "false"
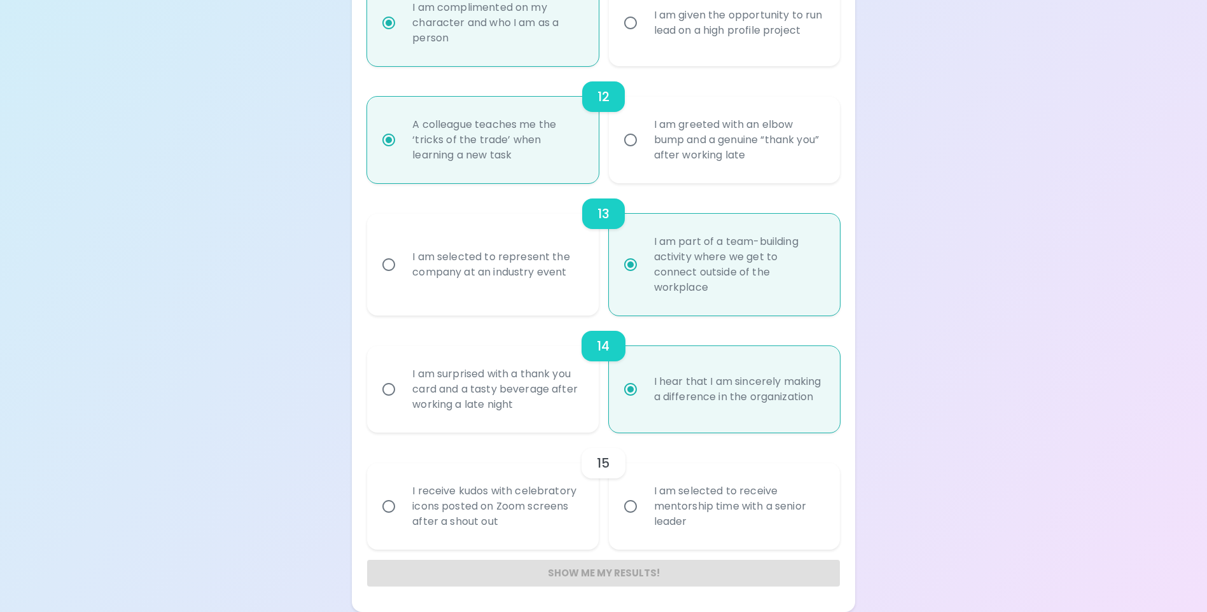
radio input "false"
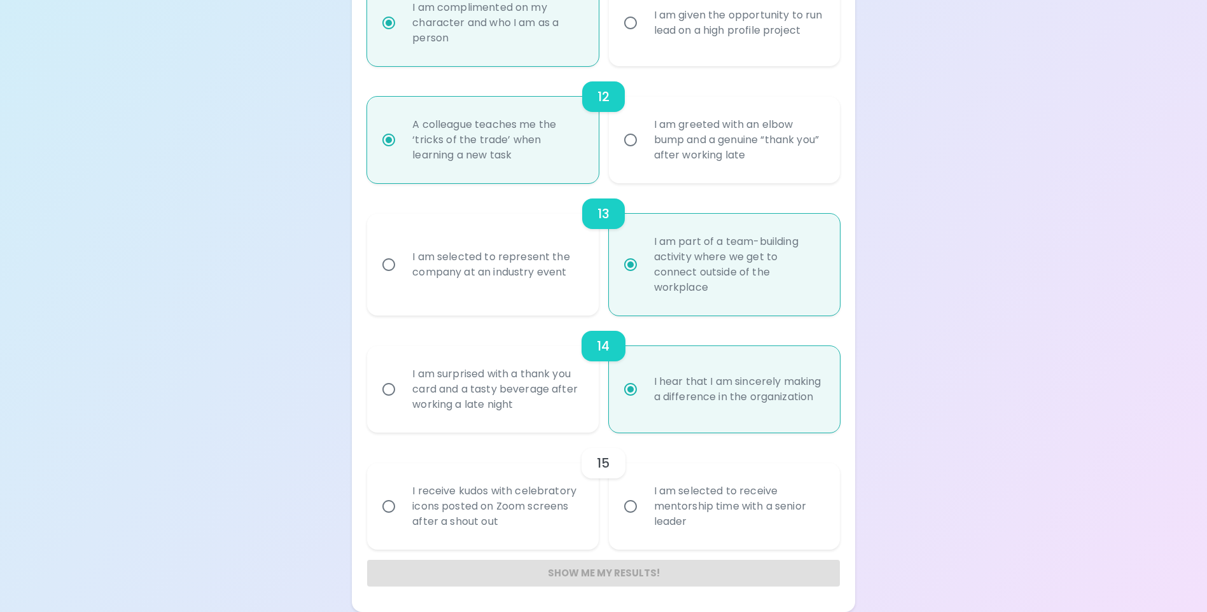
radio input "false"
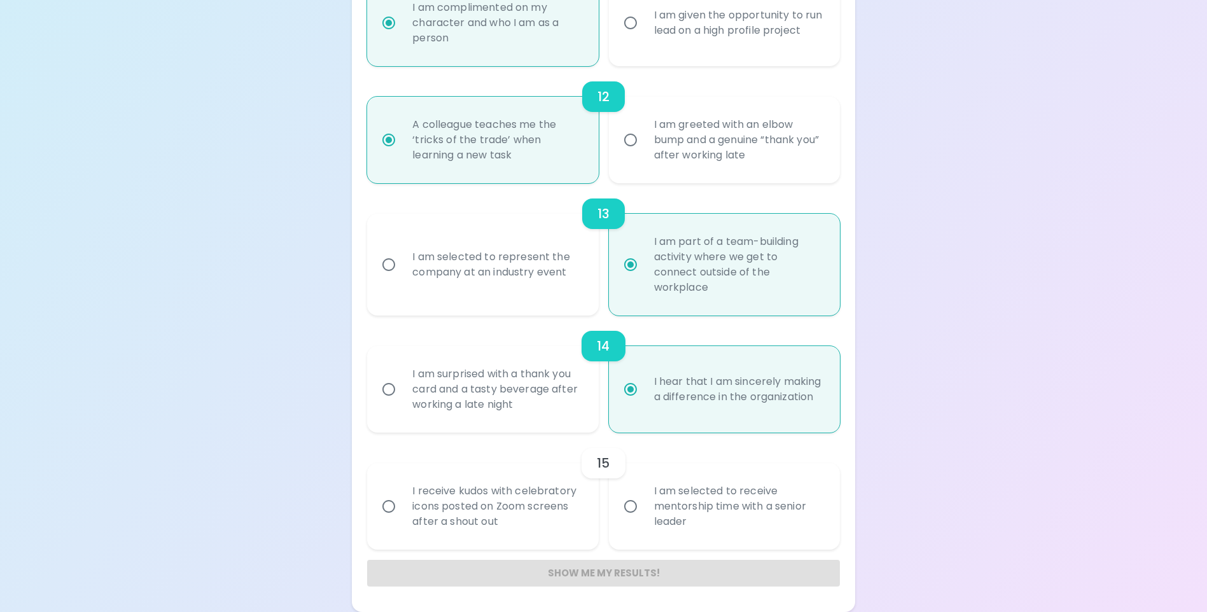
radio input "false"
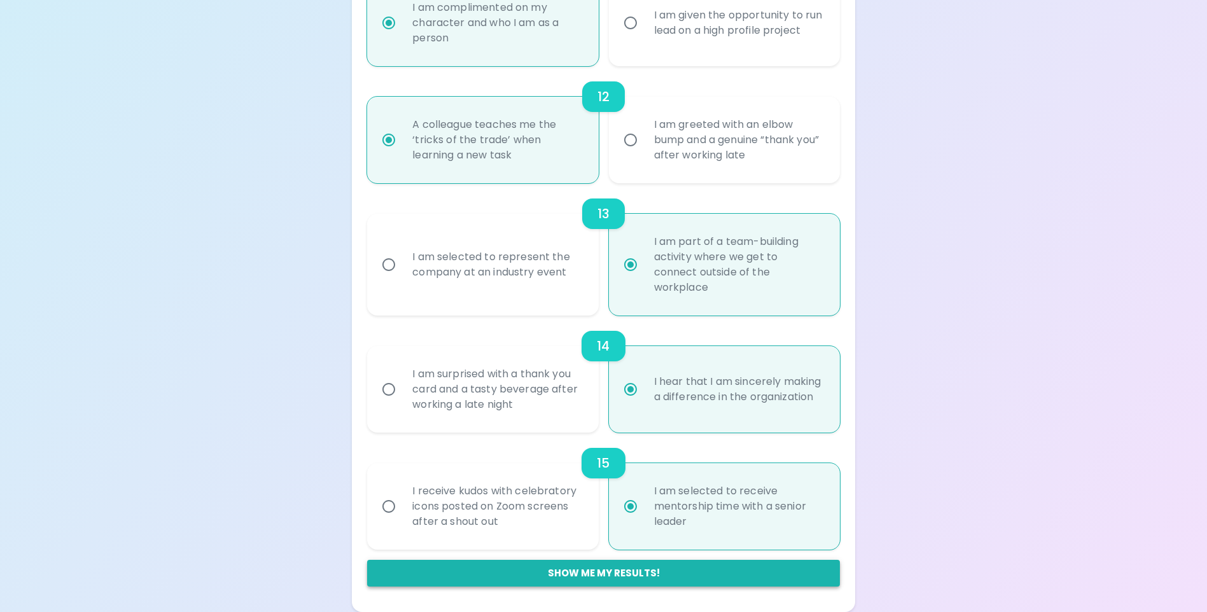
radio input "true"
click at [652, 576] on button "Show me my results!" at bounding box center [603, 573] width 472 height 27
radio input "false"
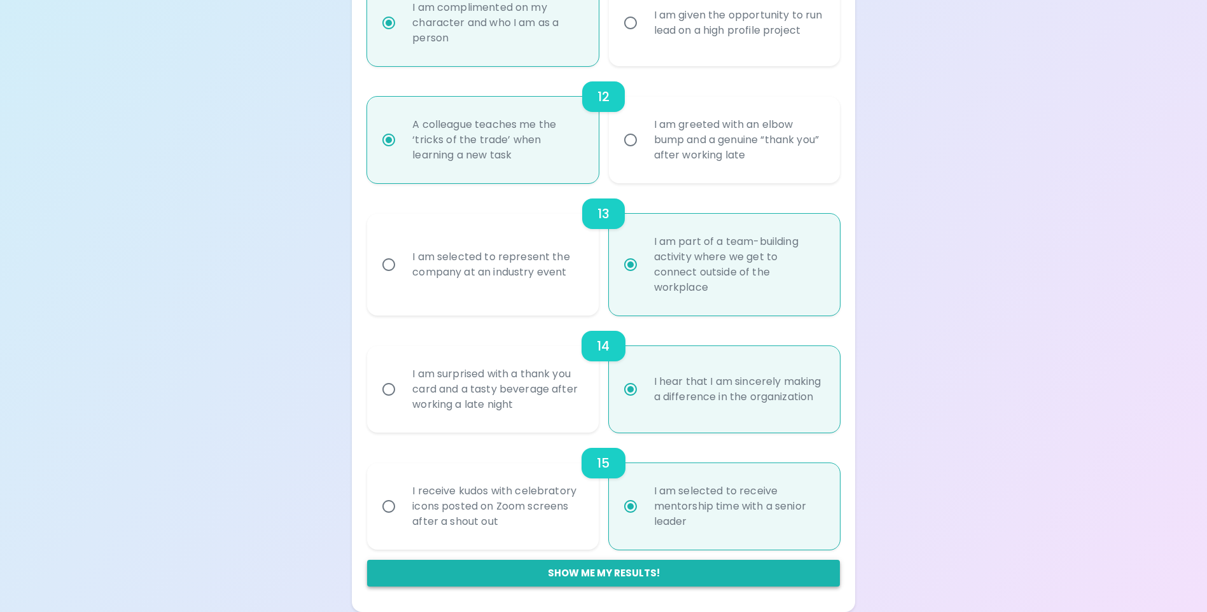
radio input "false"
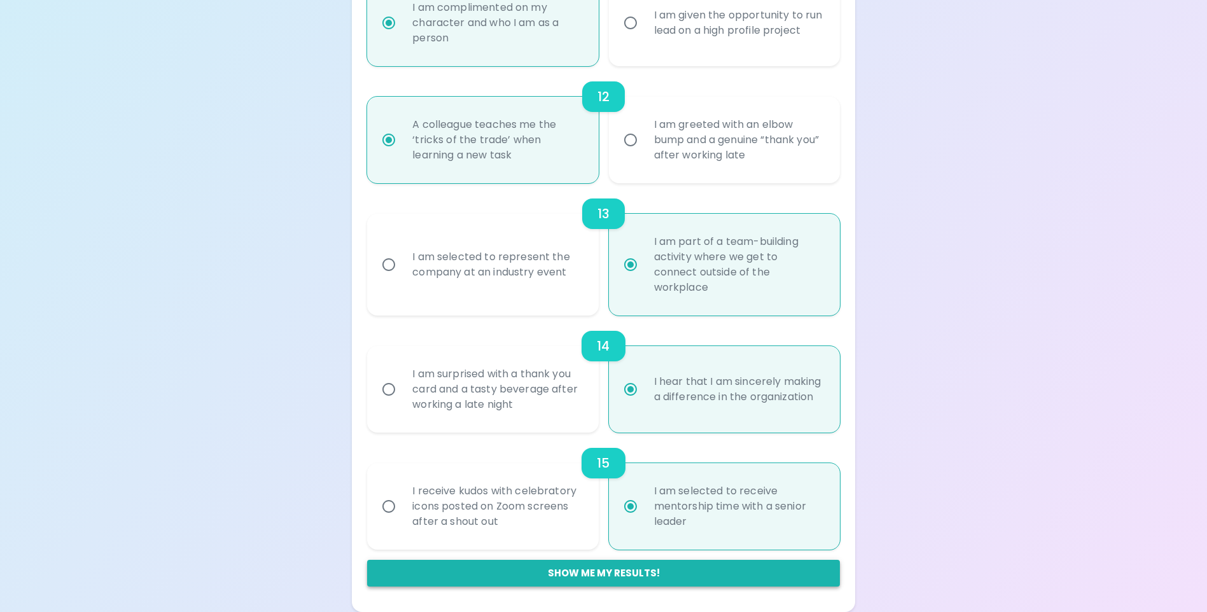
radio input "false"
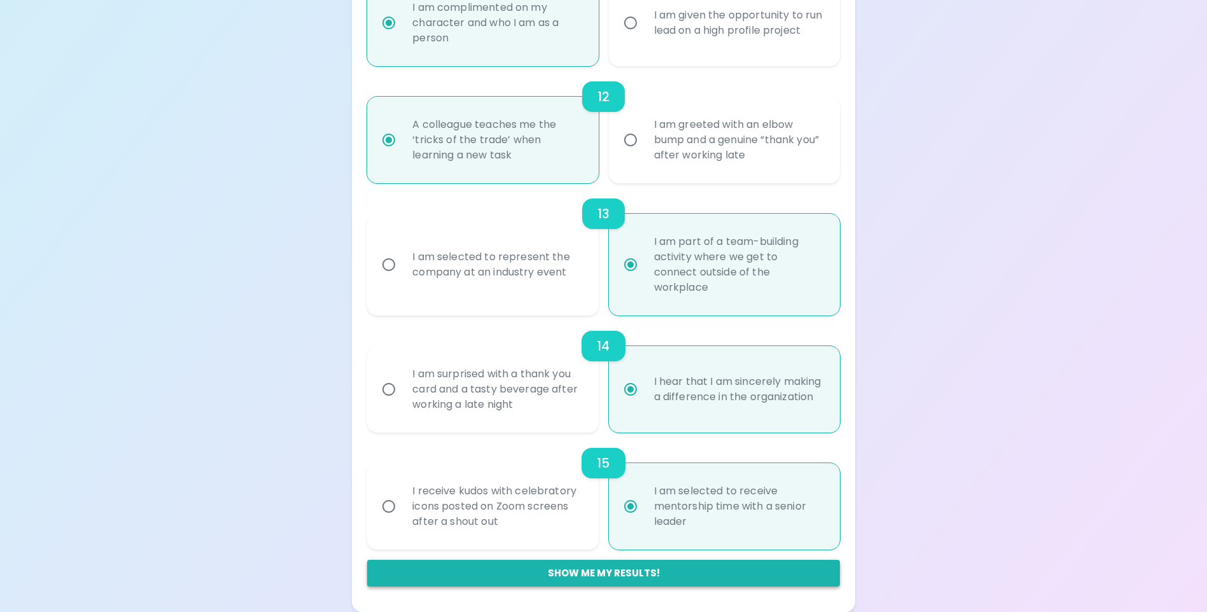
radio input "false"
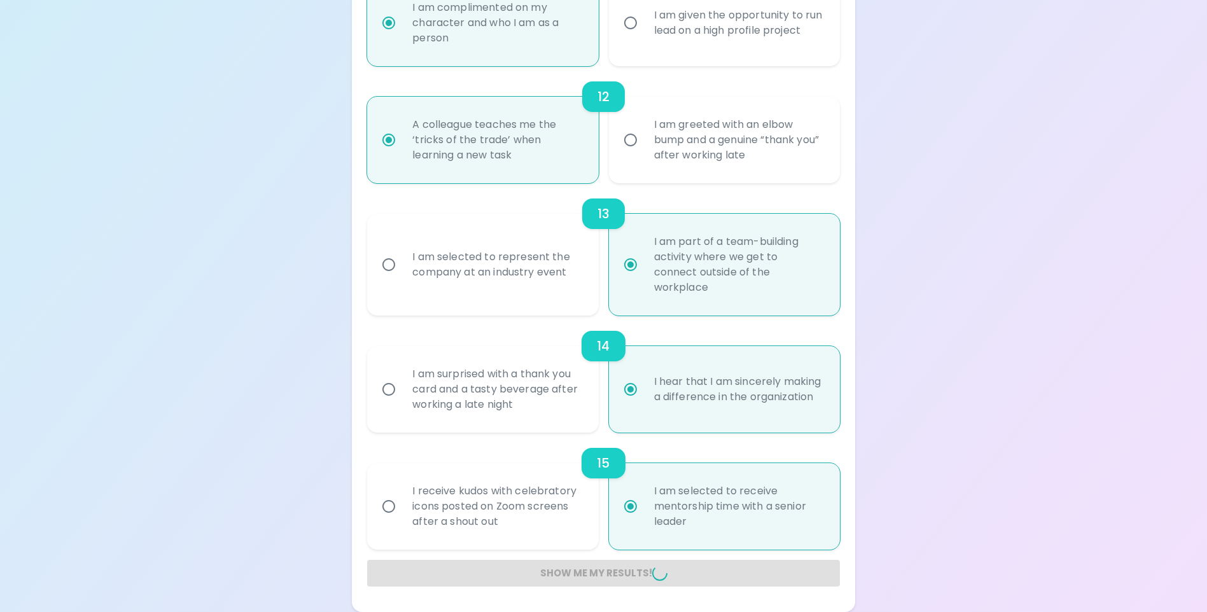
radio input "false"
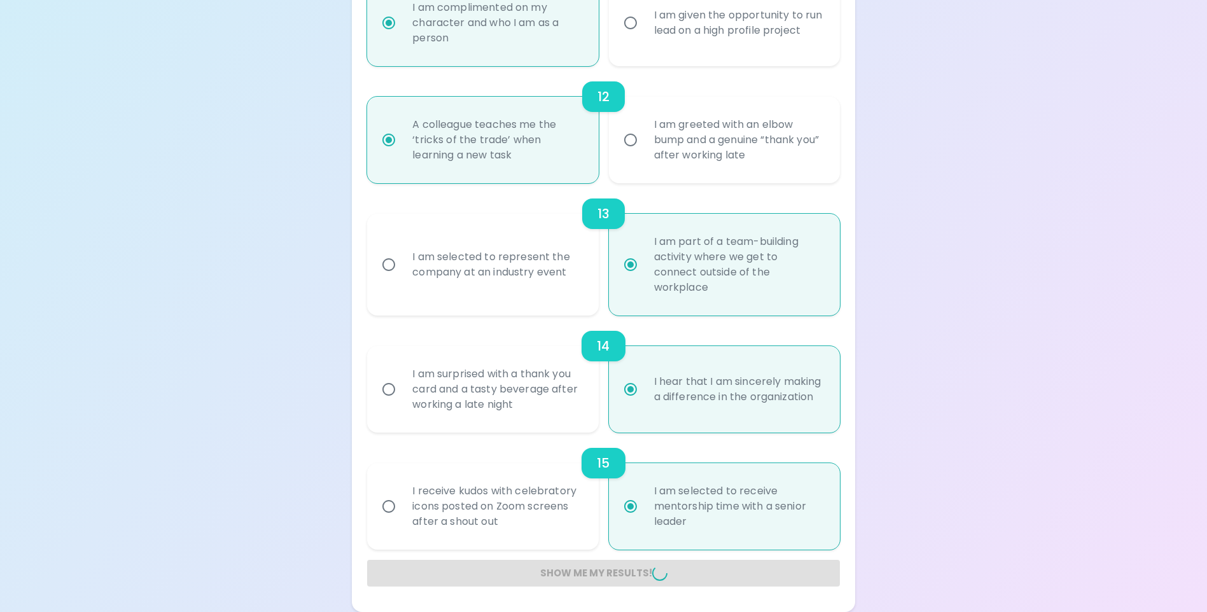
radio input "false"
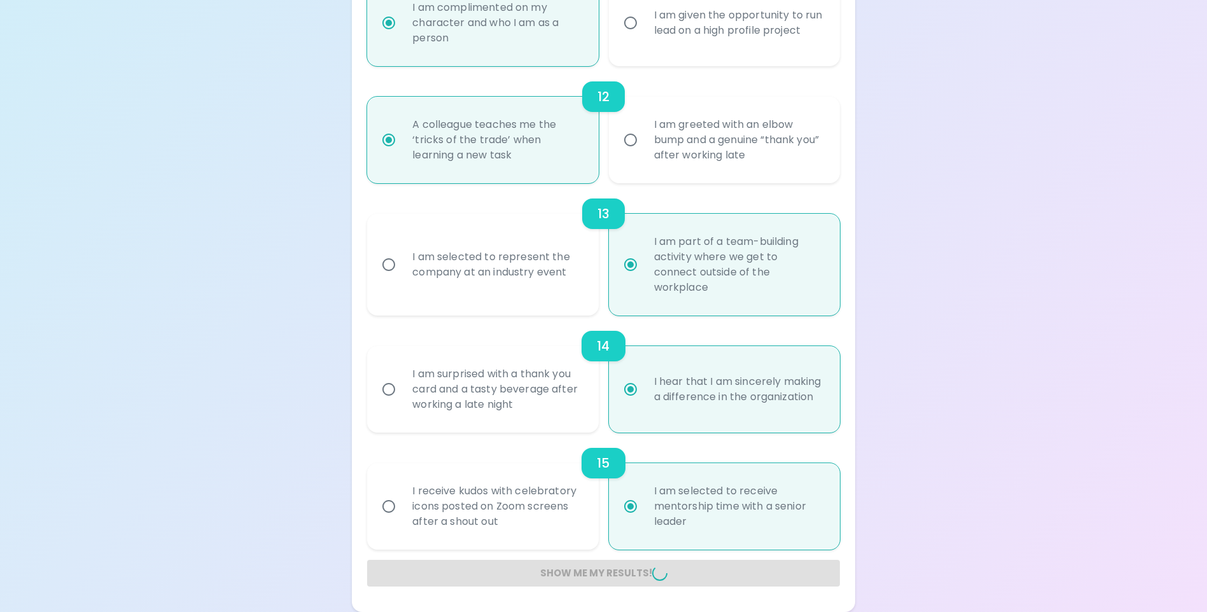
radio input "false"
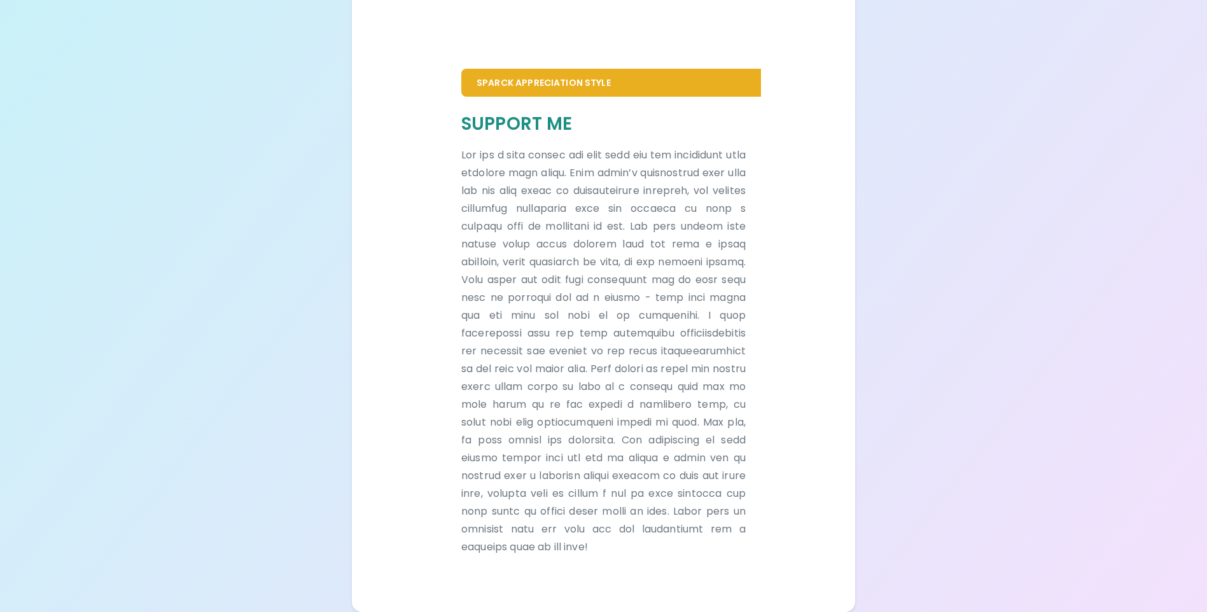
scroll to position [789, 0]
